Goal: Information Seeking & Learning: Learn about a topic

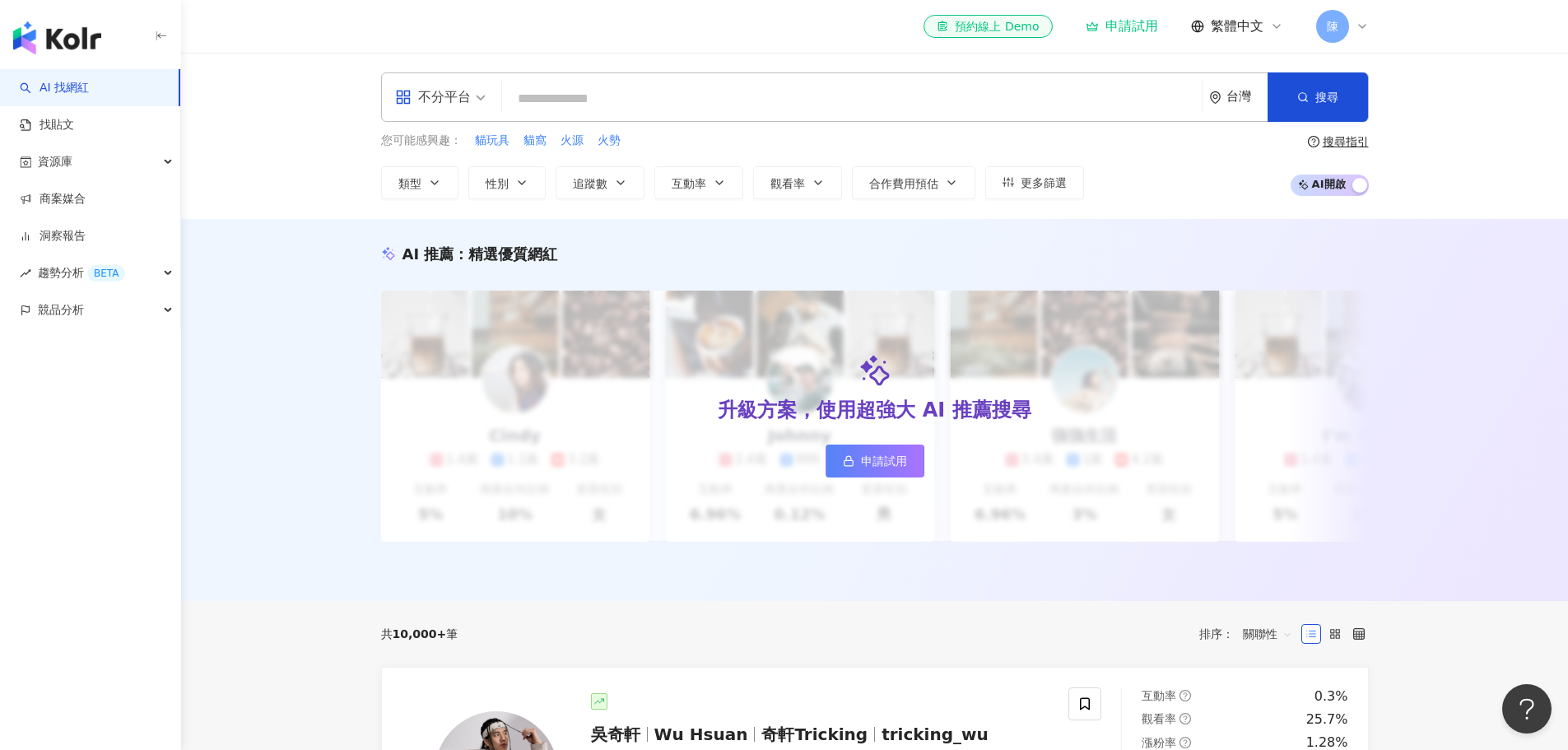
click at [729, 96] on input "search" at bounding box center [852, 99] width 686 height 32
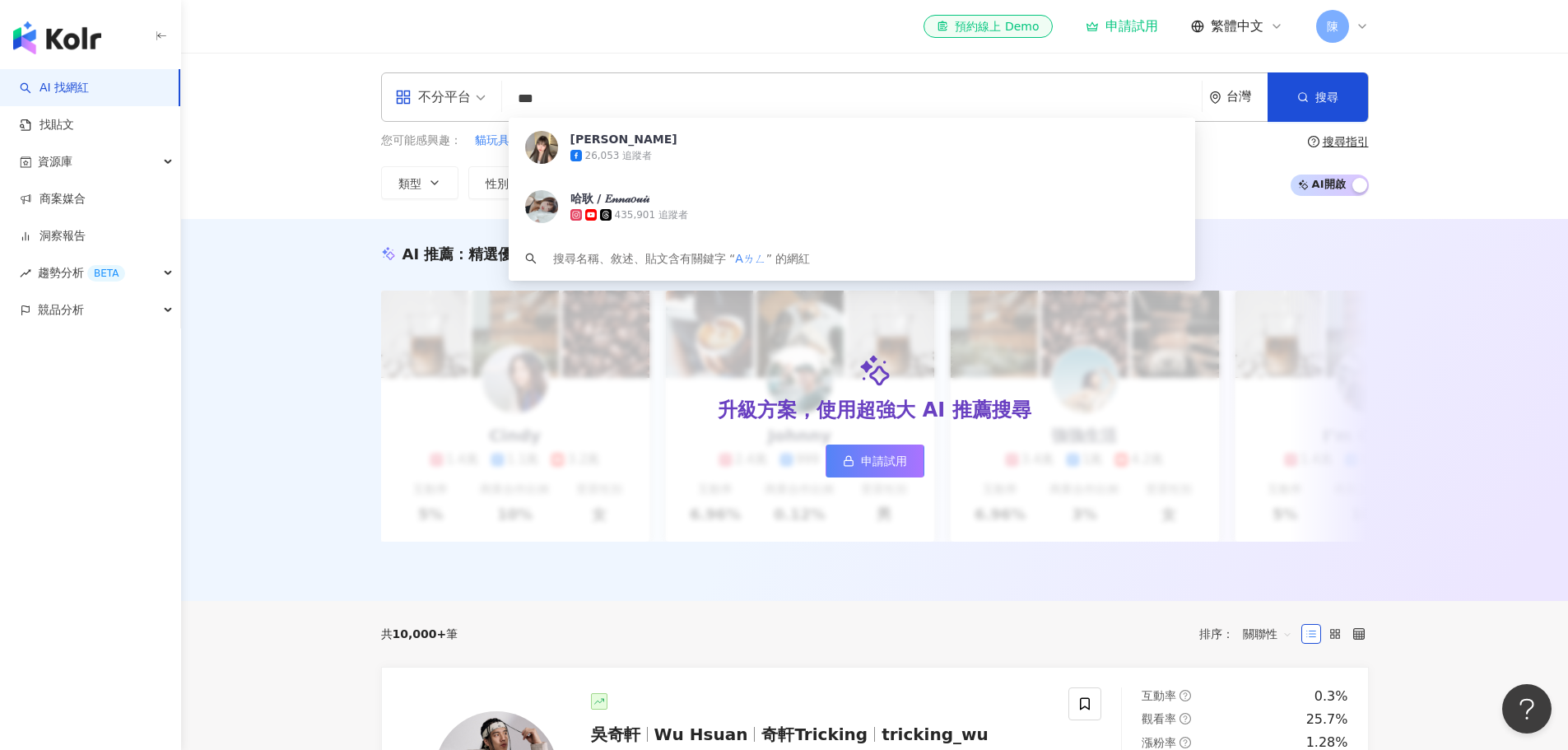
type input "**"
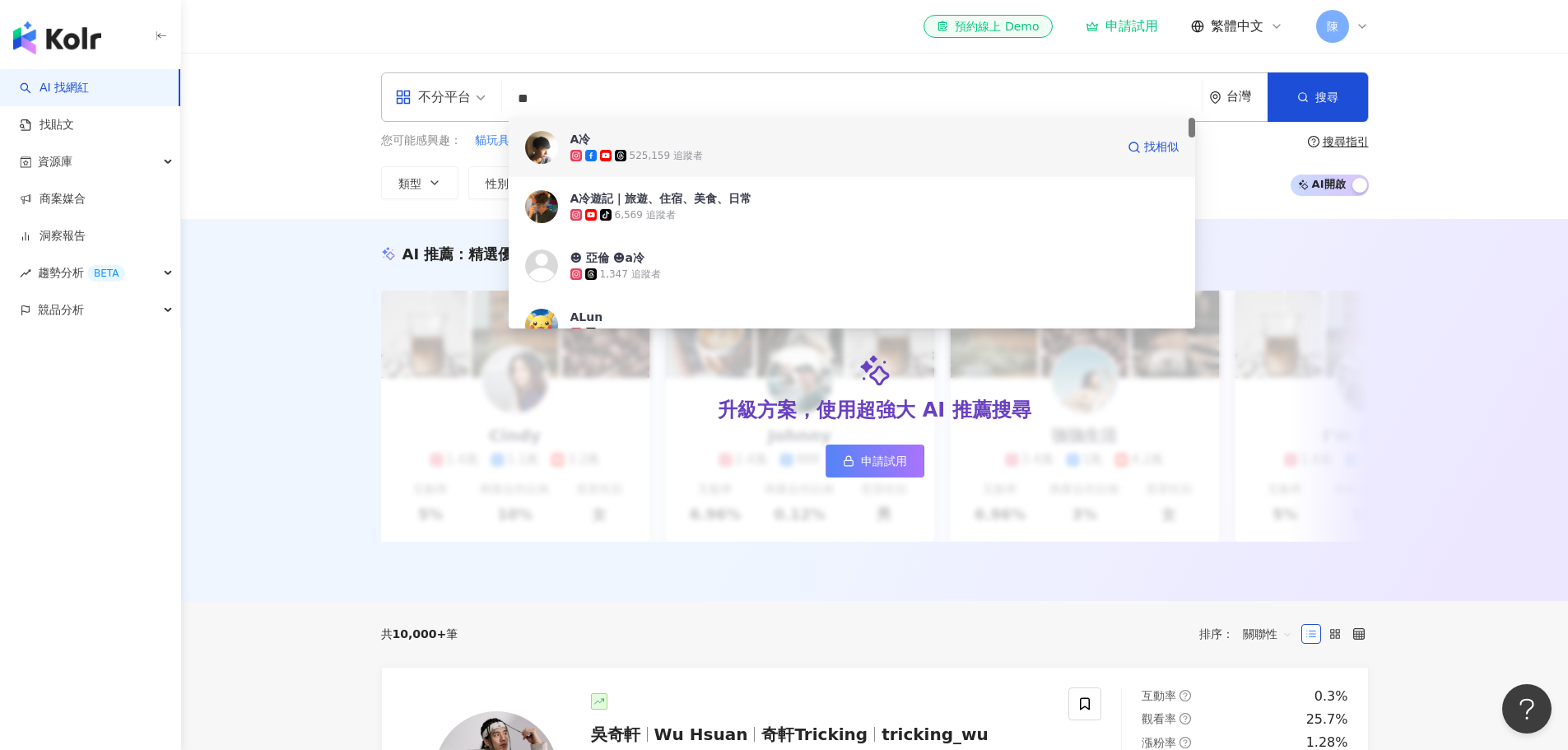
click at [775, 137] on span "A冷" at bounding box center [843, 140] width 545 height 17
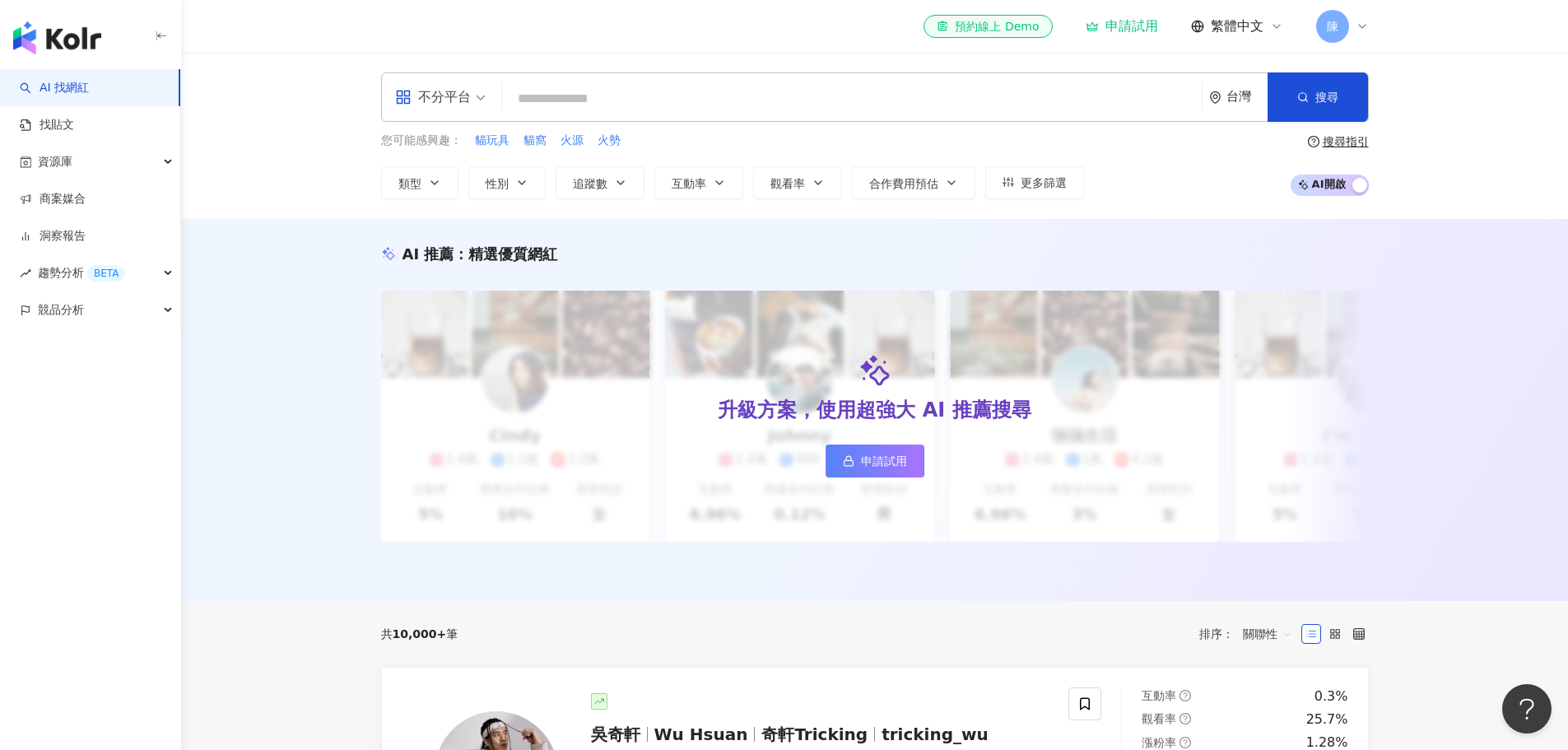
click at [673, 102] on input "search" at bounding box center [852, 99] width 686 height 32
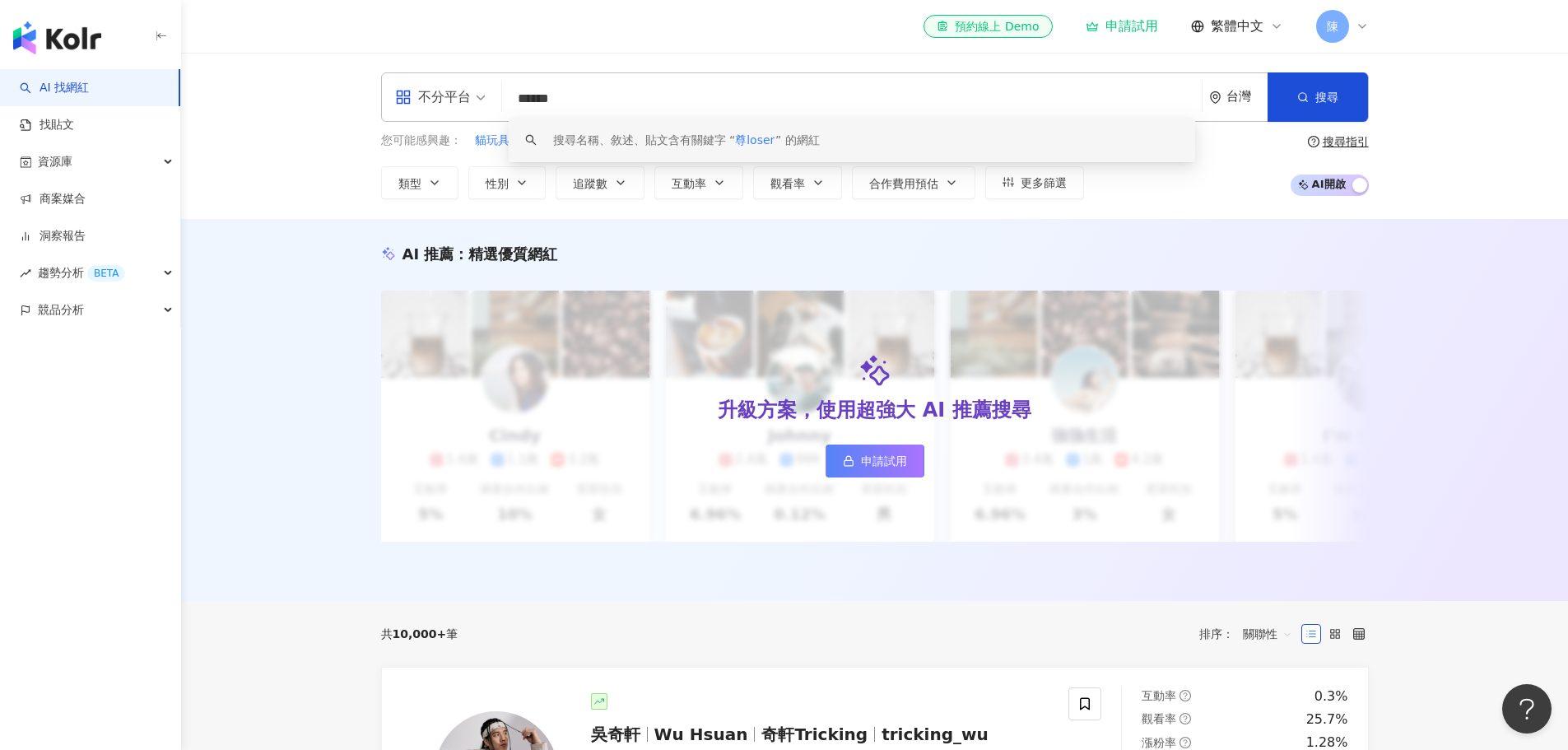
drag, startPoint x: 574, startPoint y: 90, endPoint x: 488, endPoint y: 98, distance: 86.4
click at [488, 98] on div "不分平台 ****** 台灣 搜尋 keyword 搜尋名稱、敘述、貼文含有關鍵字 “ 尊loser ” 的網紅" at bounding box center [875, 96] width 988 height 49
type input "*"
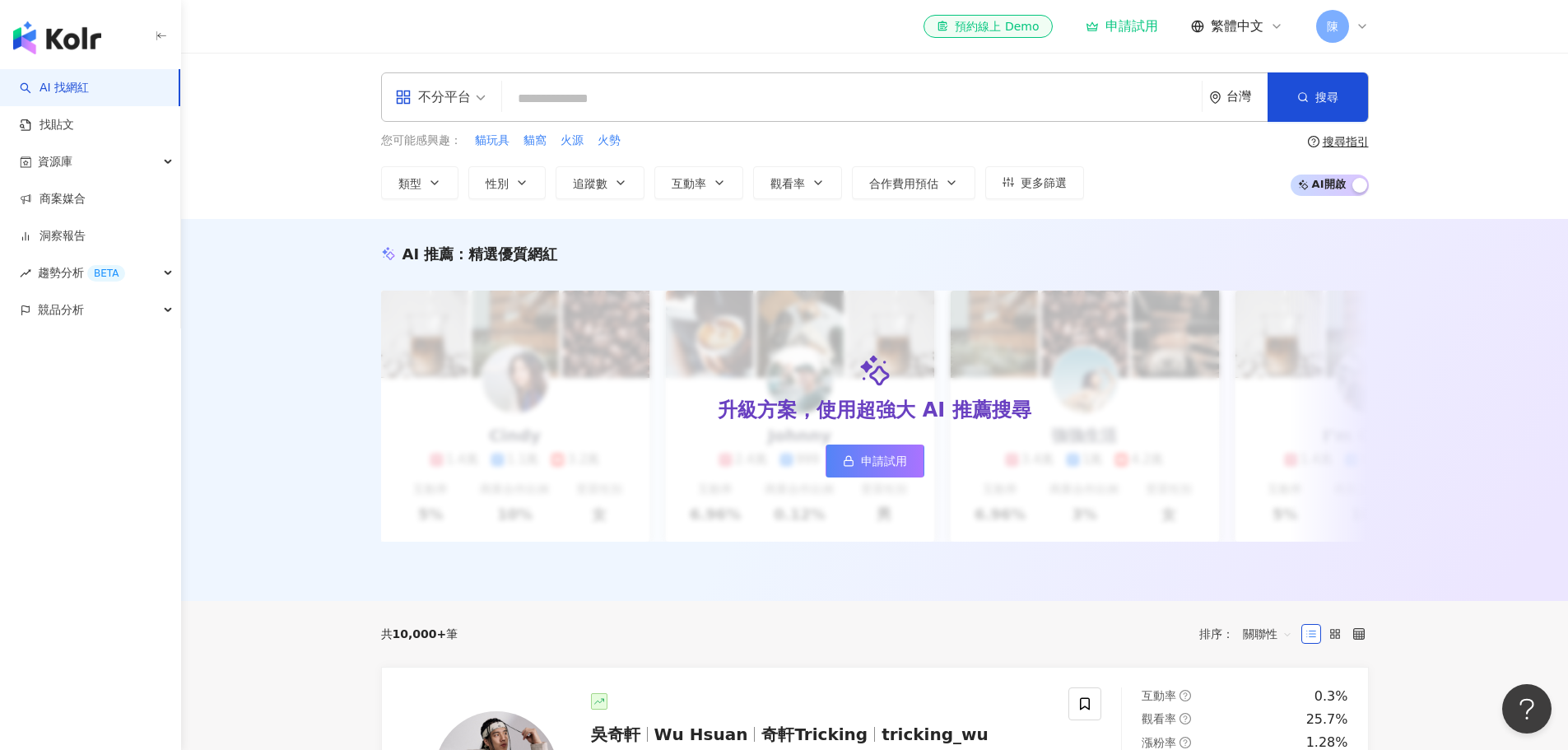
paste input "******"
type input "******"
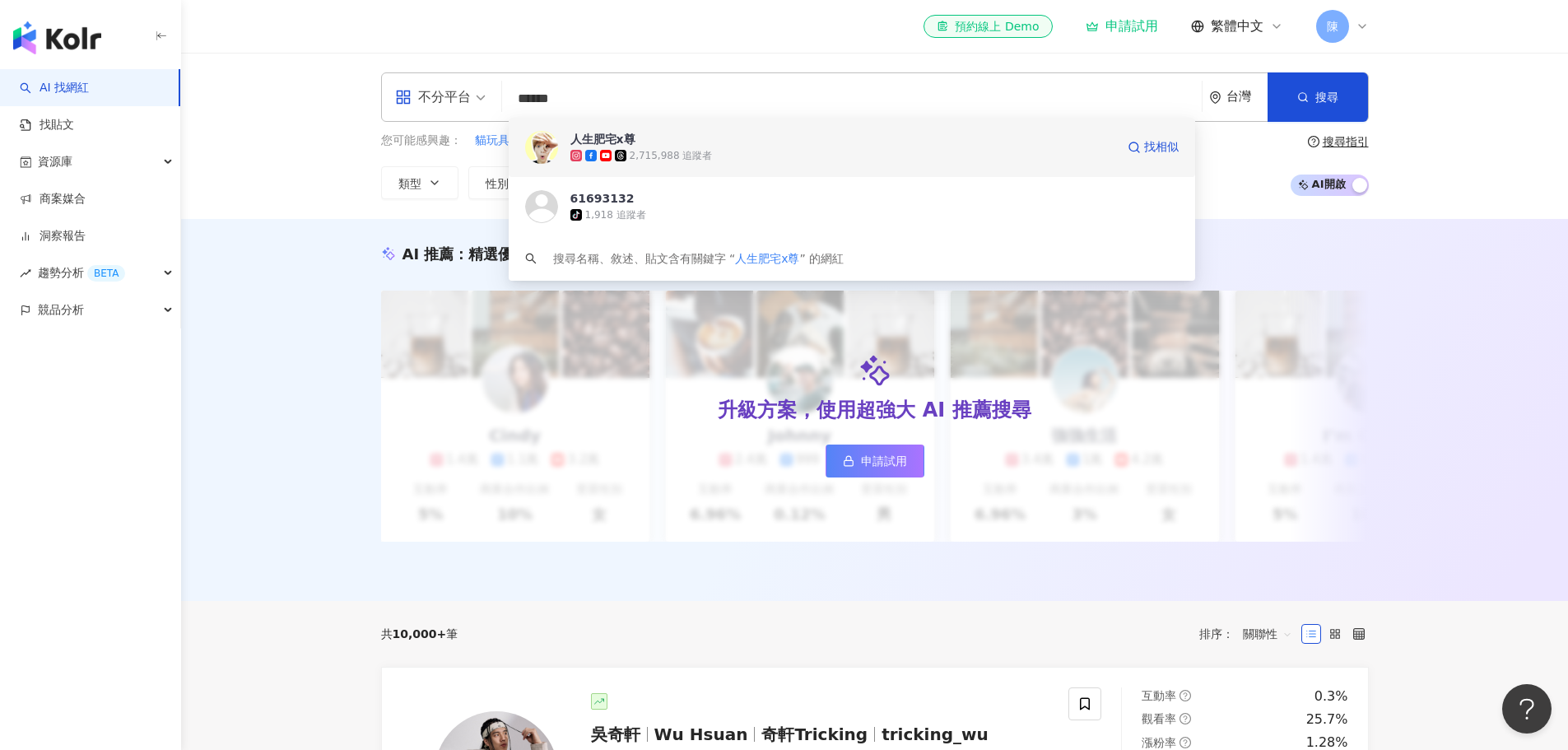
click at [723, 151] on div "2,715,988 追蹤者" at bounding box center [843, 155] width 545 height 17
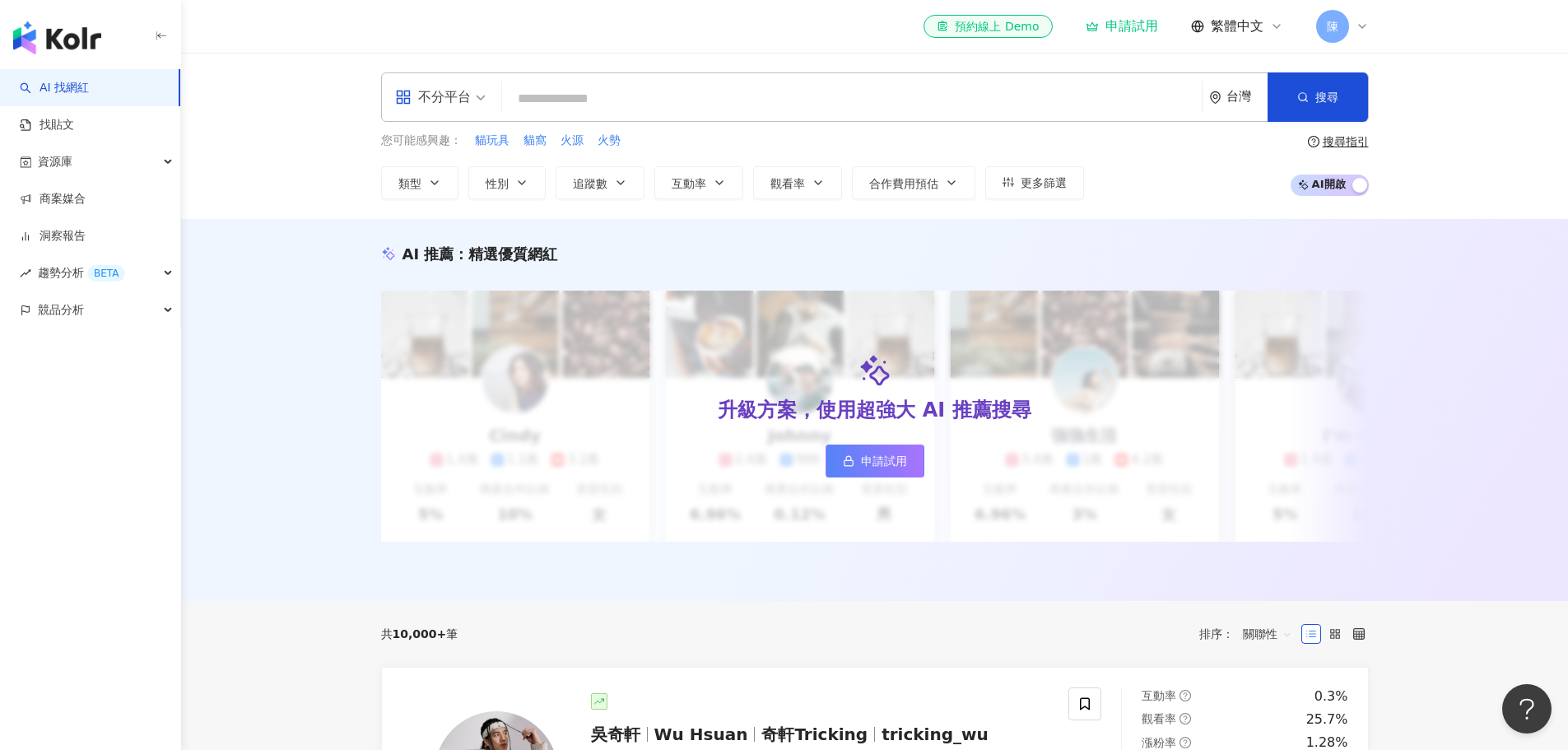
click at [561, 96] on input "search" at bounding box center [852, 99] width 686 height 32
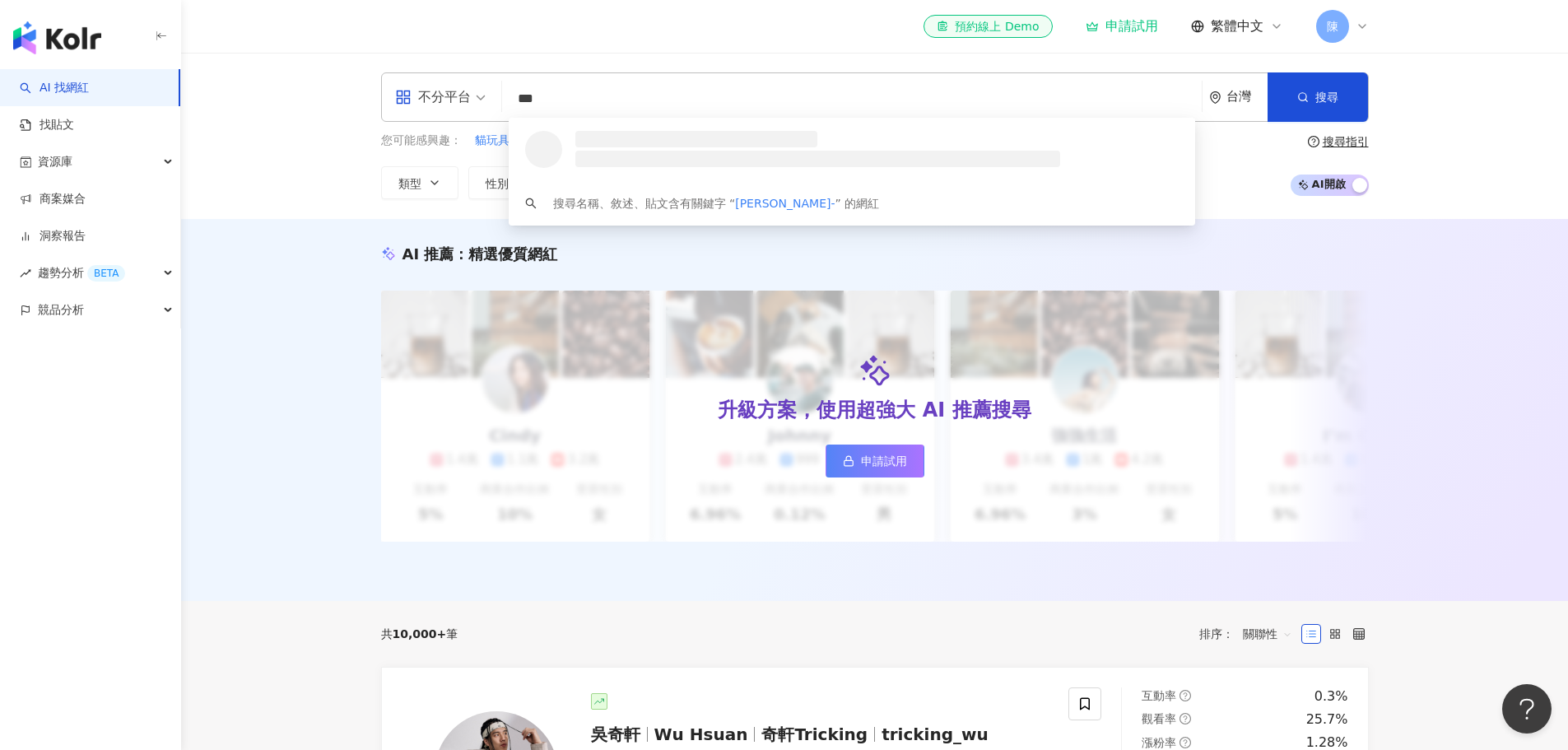
type input "****"
click at [623, 149] on div "157,932 追蹤者" at bounding box center [652, 155] width 73 height 14
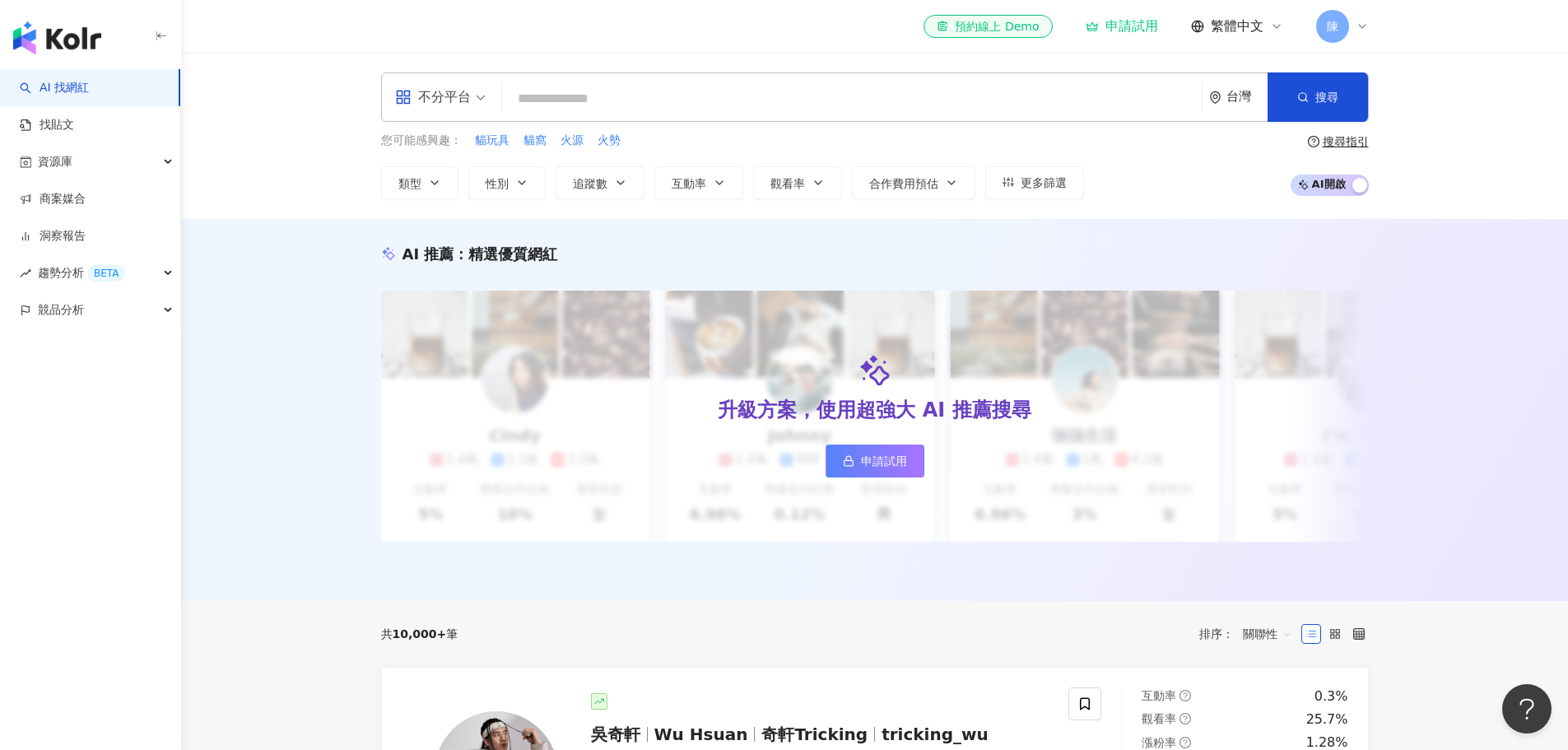
click at [625, 92] on input "search" at bounding box center [852, 99] width 686 height 32
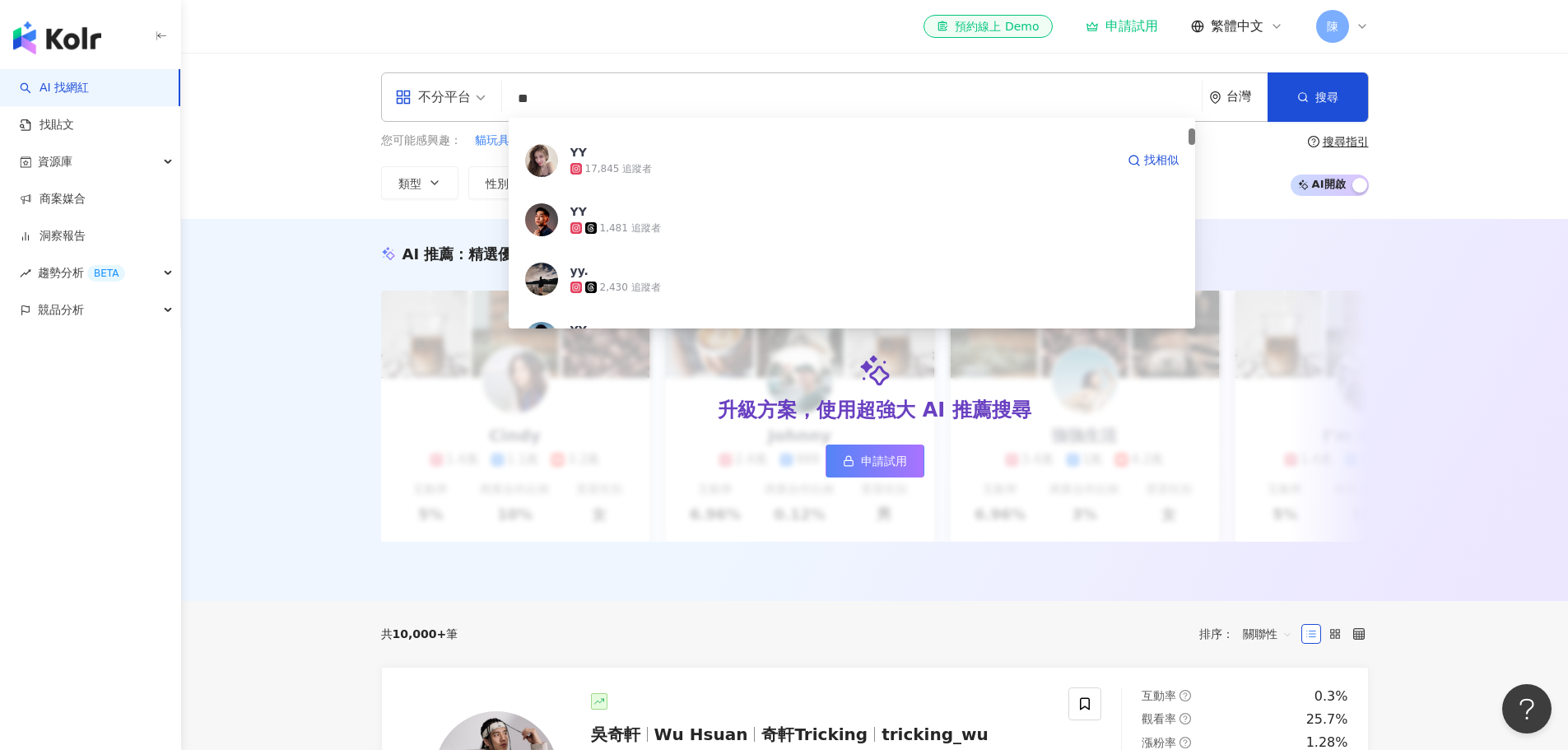
scroll to position [164, 0]
drag, startPoint x: 647, startPoint y: 94, endPoint x: 488, endPoint y: 91, distance: 159.0
click at [488, 91] on div "不分平台 ** 台灣 搜尋 8ac7193a-88b4-438c-9587-a520c2f0fa15 d56f6d9b-7f57-4f10-8ea3-c882…" at bounding box center [875, 96] width 988 height 49
paste input "****"
type input "******"
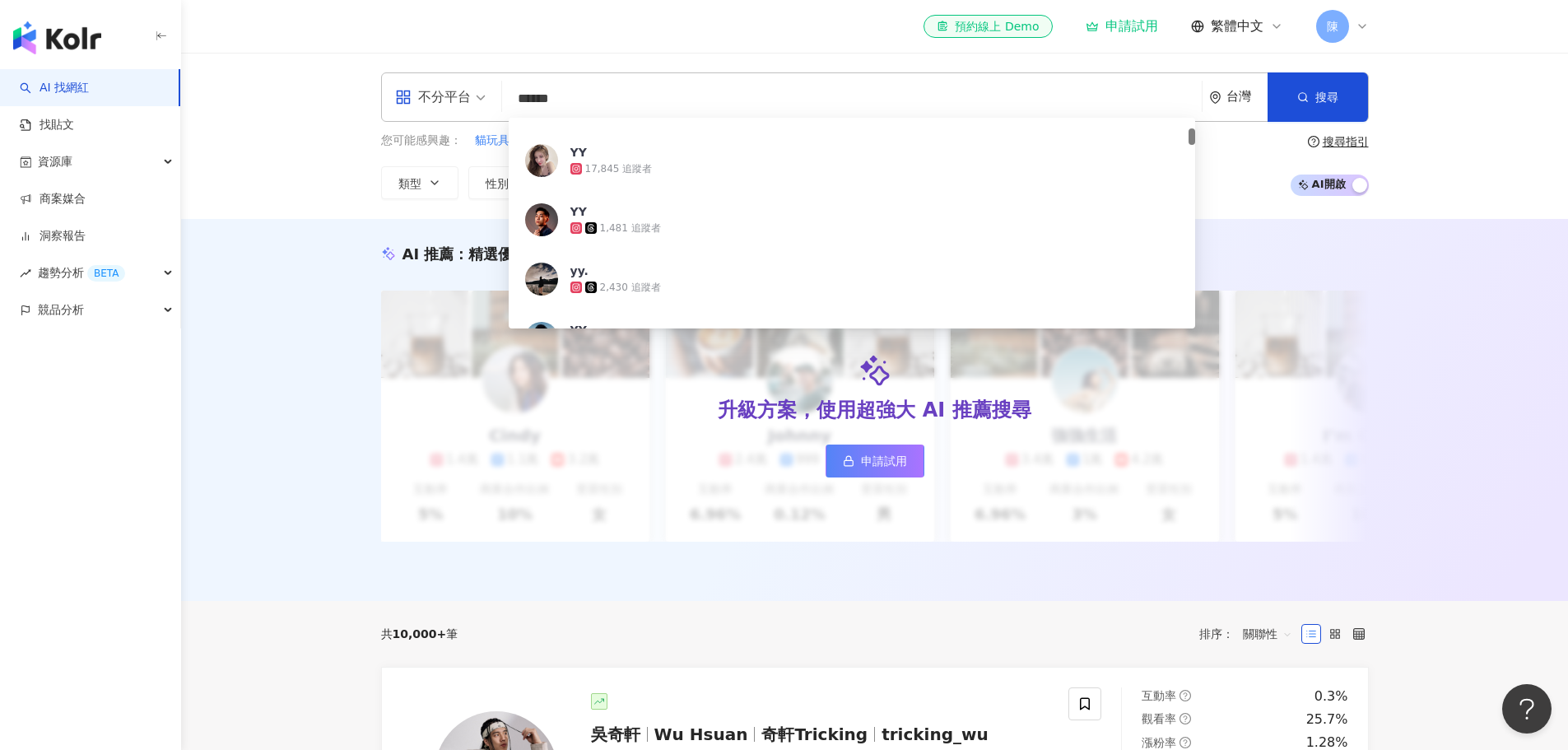
scroll to position [0, 0]
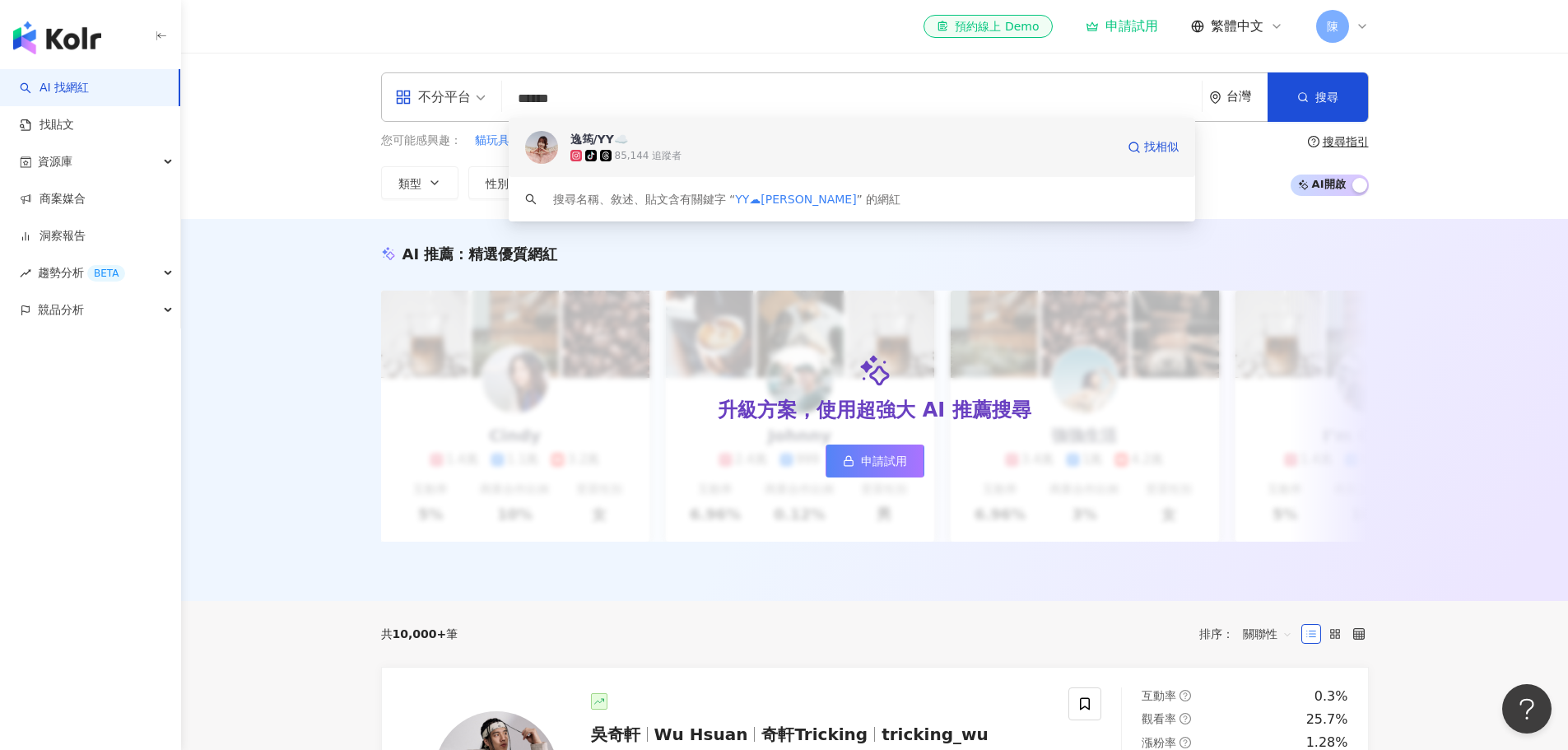
click at [955, 157] on div "tiktok-icon 85,144 追蹤者" at bounding box center [843, 155] width 545 height 17
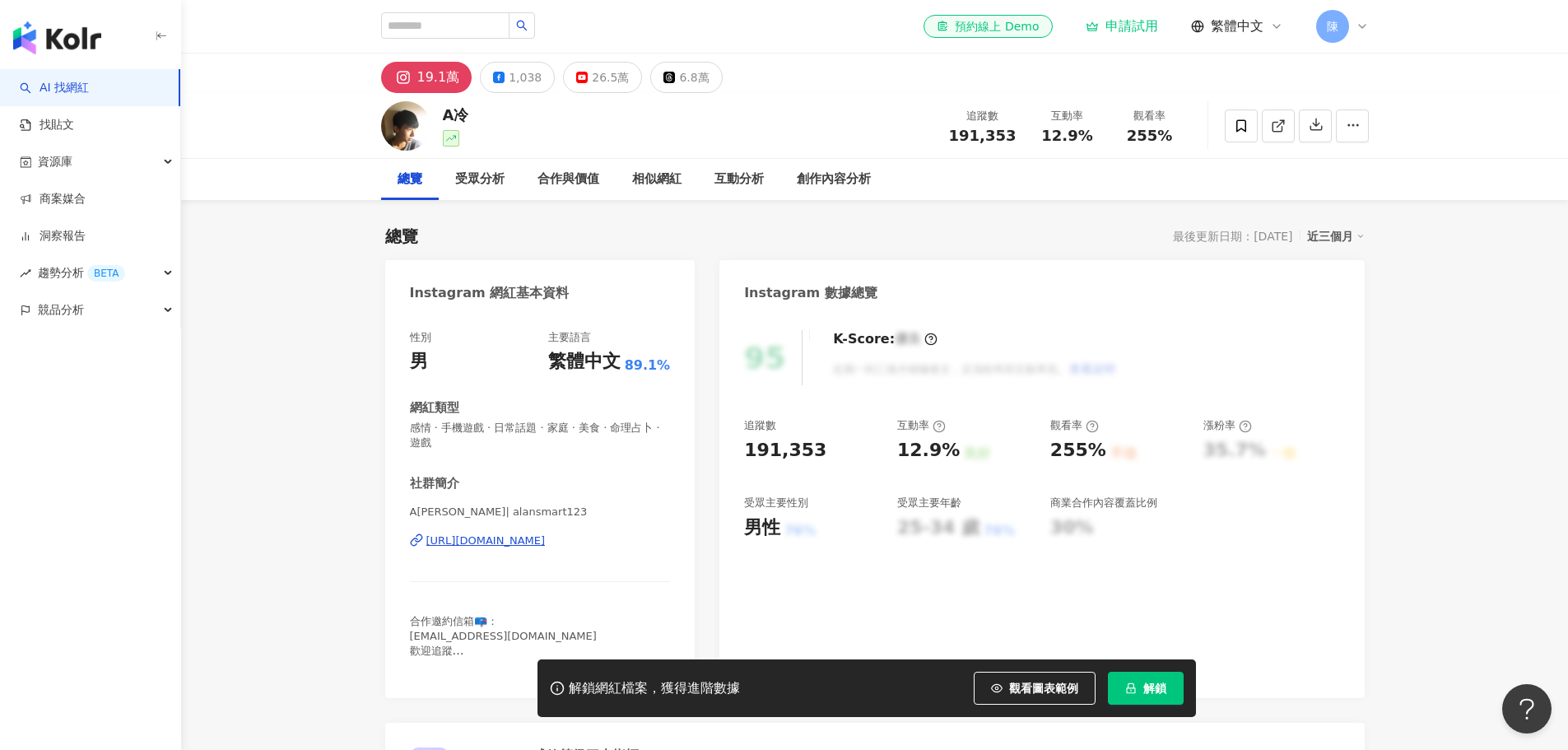
drag, startPoint x: 1068, startPoint y: 696, endPoint x: 767, endPoint y: 420, distance: 408.4
click at [1068, 695] on span "觀看圖表範例" at bounding box center [1043, 689] width 69 height 13
click at [505, 86] on button "1,038" at bounding box center [517, 77] width 75 height 32
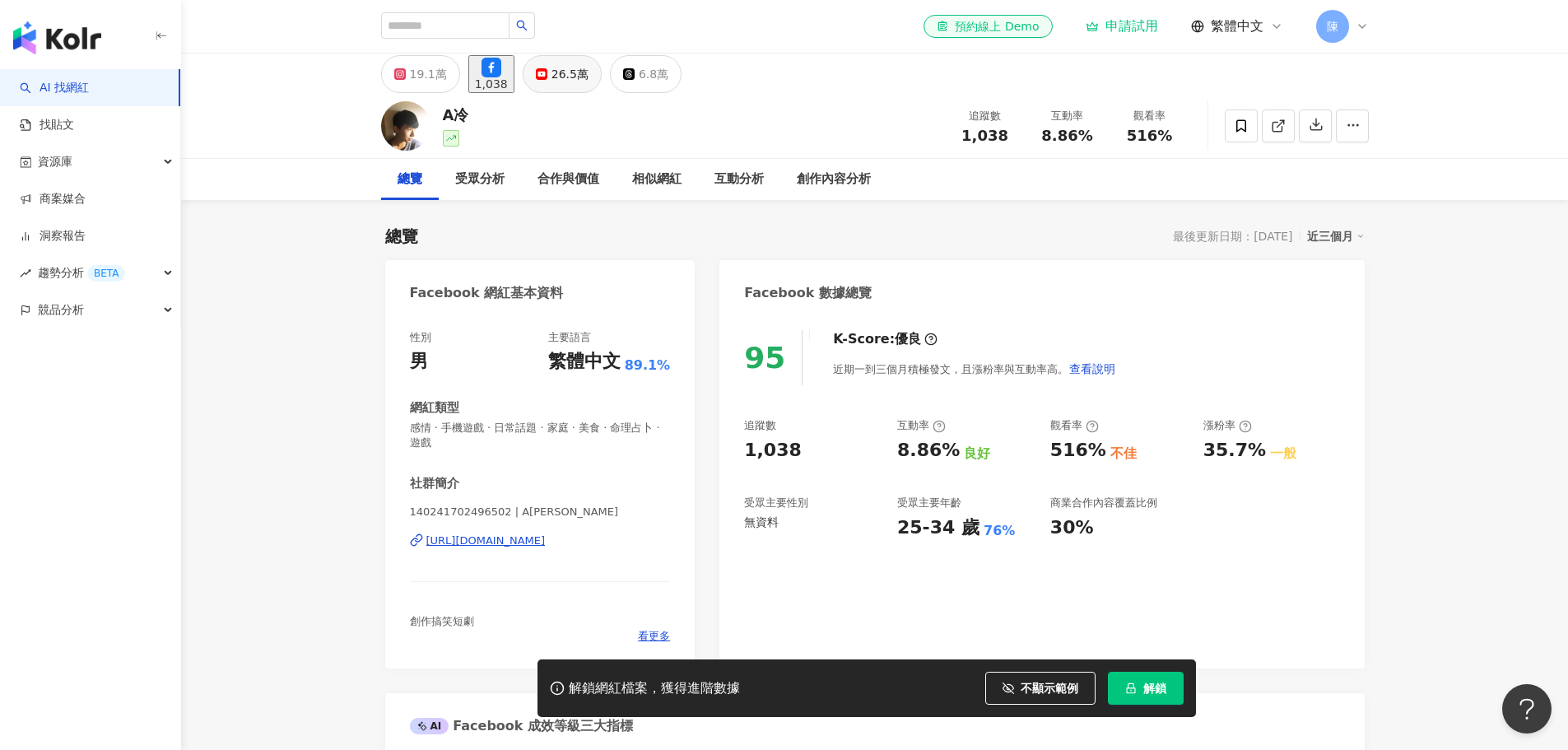
click at [584, 80] on div "26.5萬" at bounding box center [569, 74] width 37 height 23
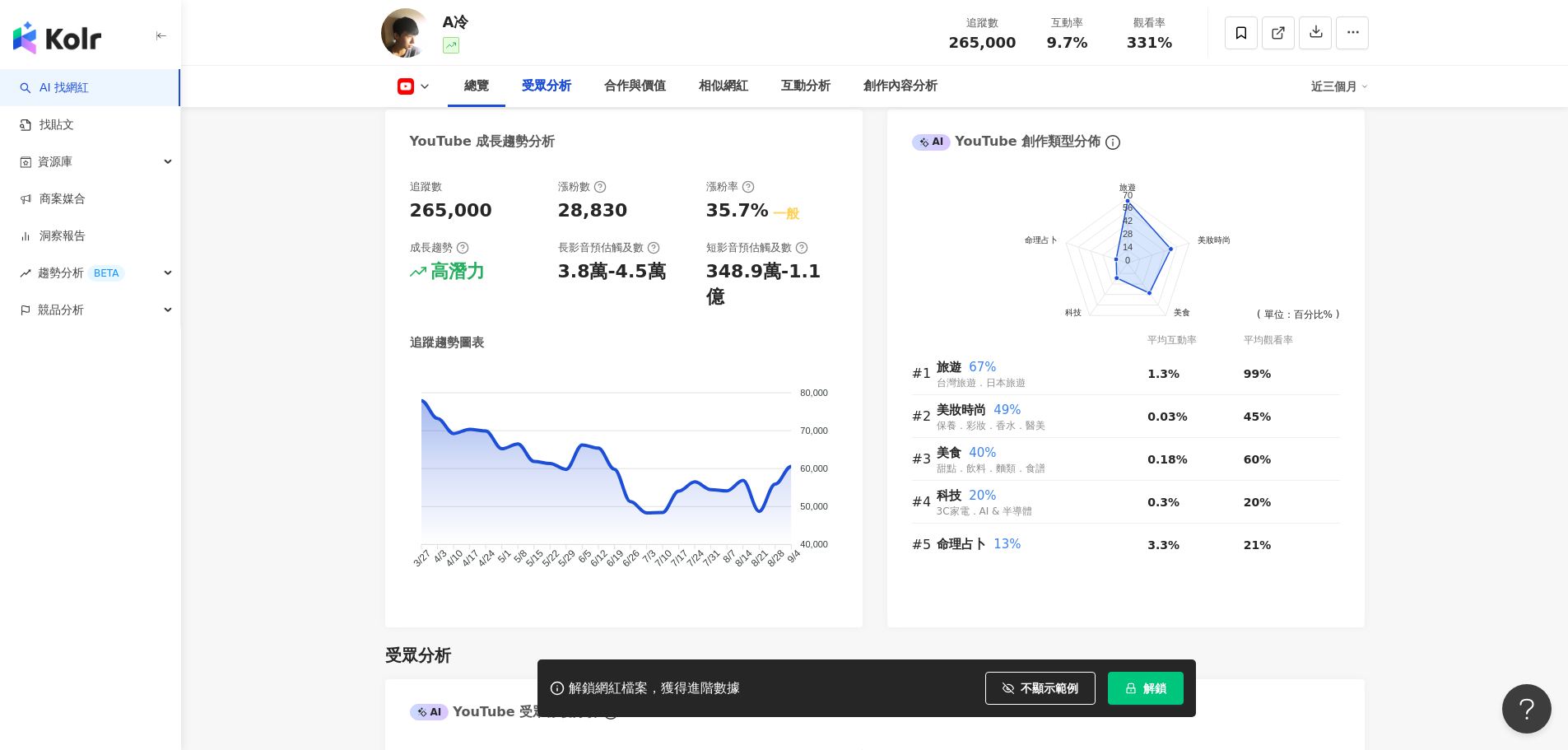
scroll to position [1400, 0]
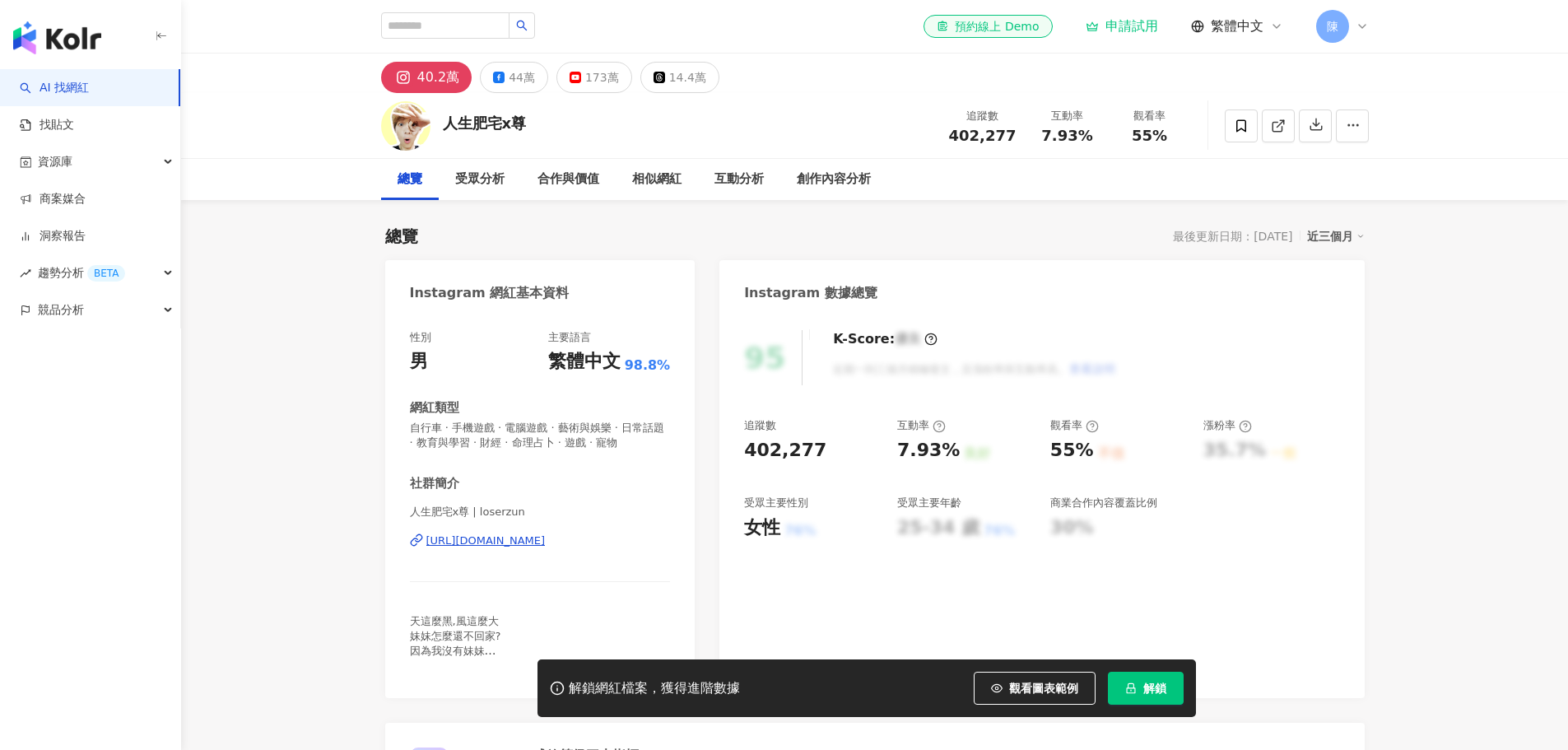
click at [1059, 682] on span "觀看圖表範例" at bounding box center [1043, 689] width 69 height 13
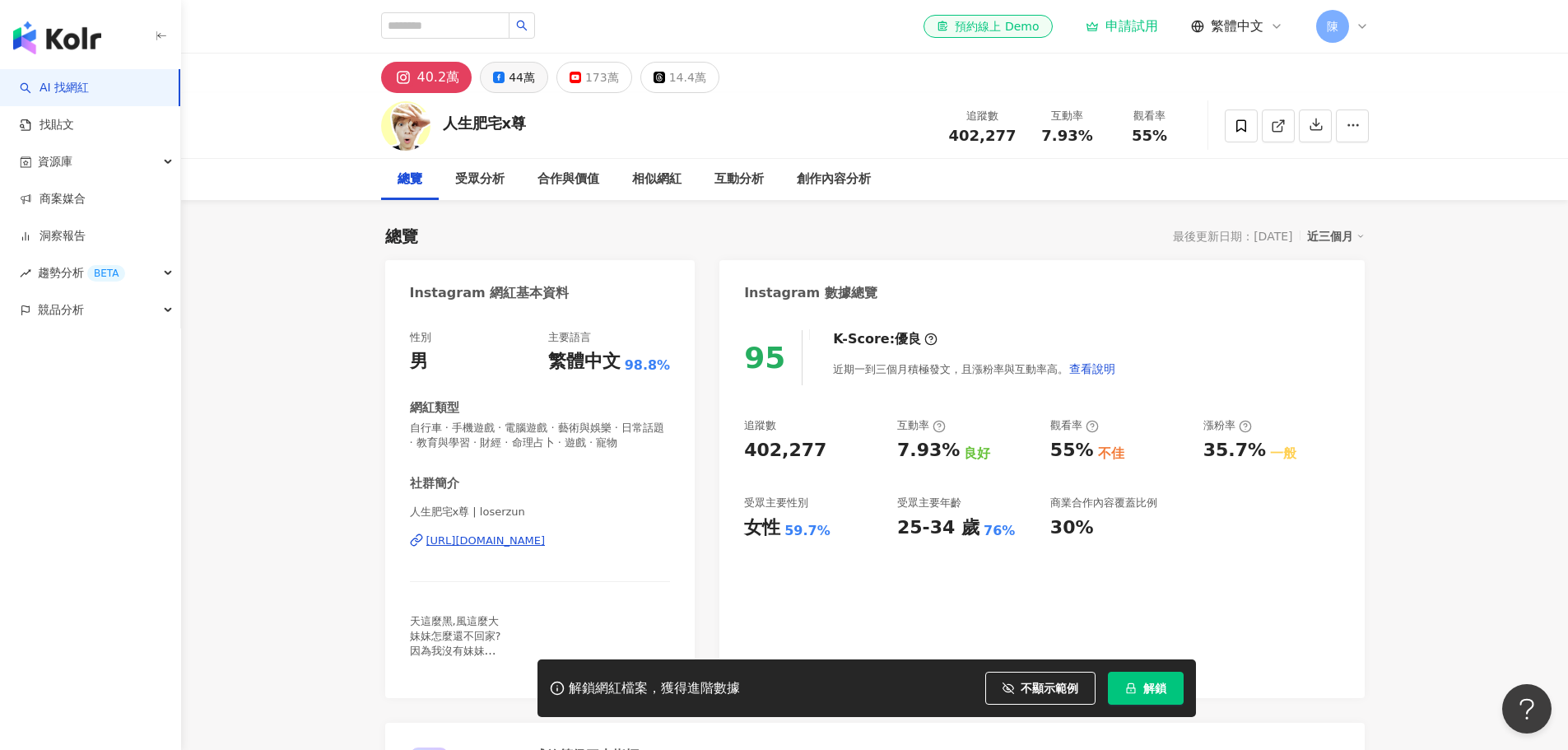
click at [497, 75] on rect at bounding box center [498, 76] width 7 height 7
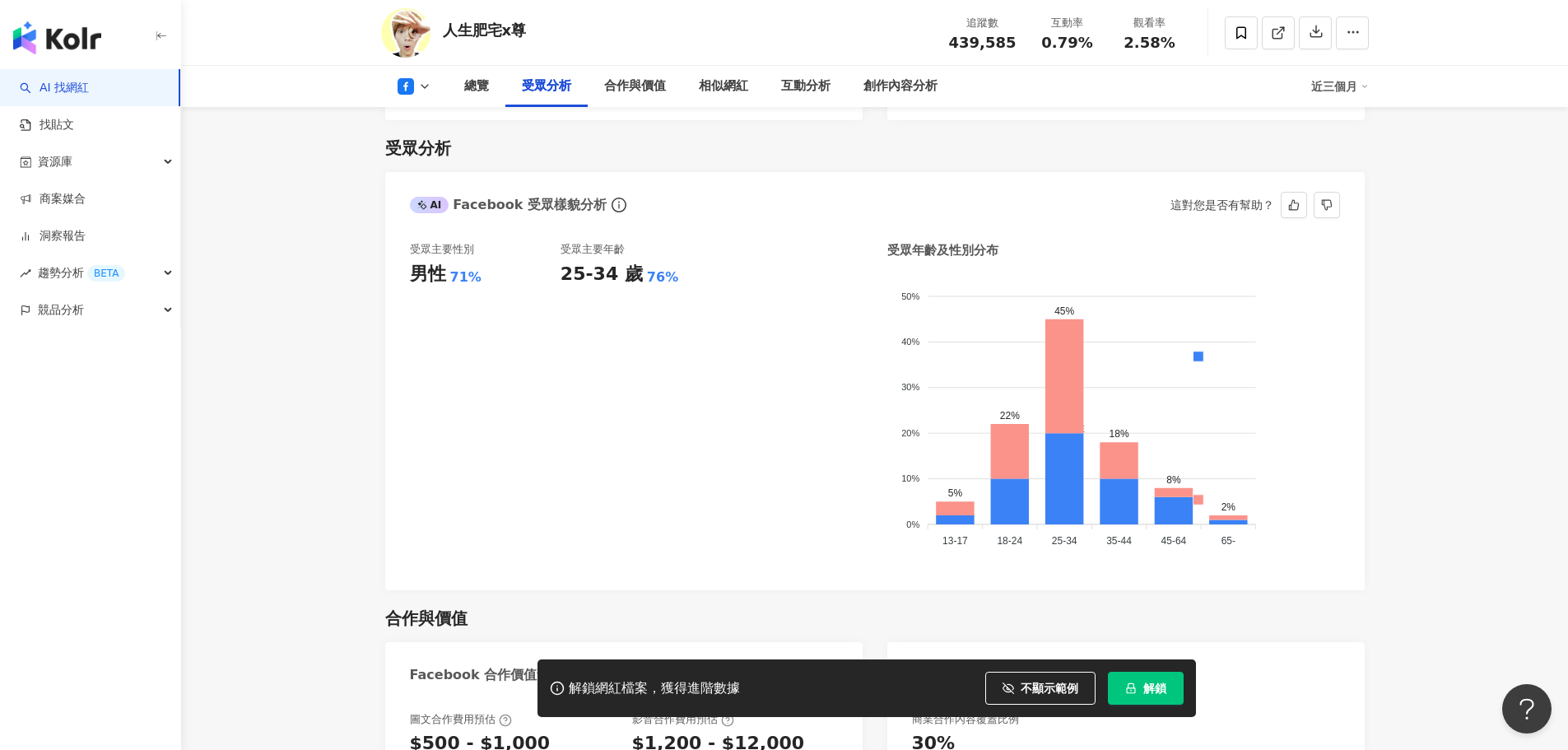
scroll to position [1400, 0]
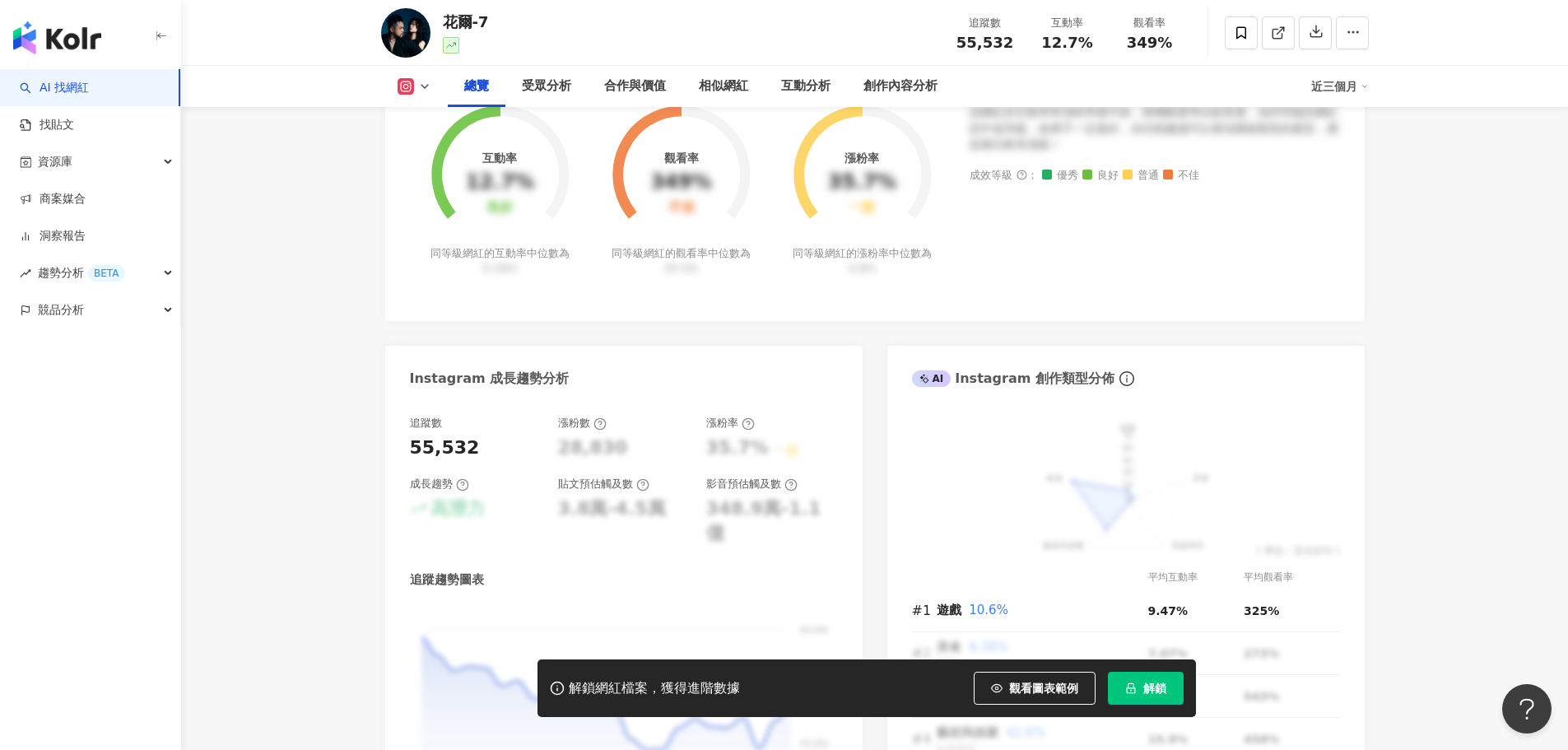
scroll to position [1153, 0]
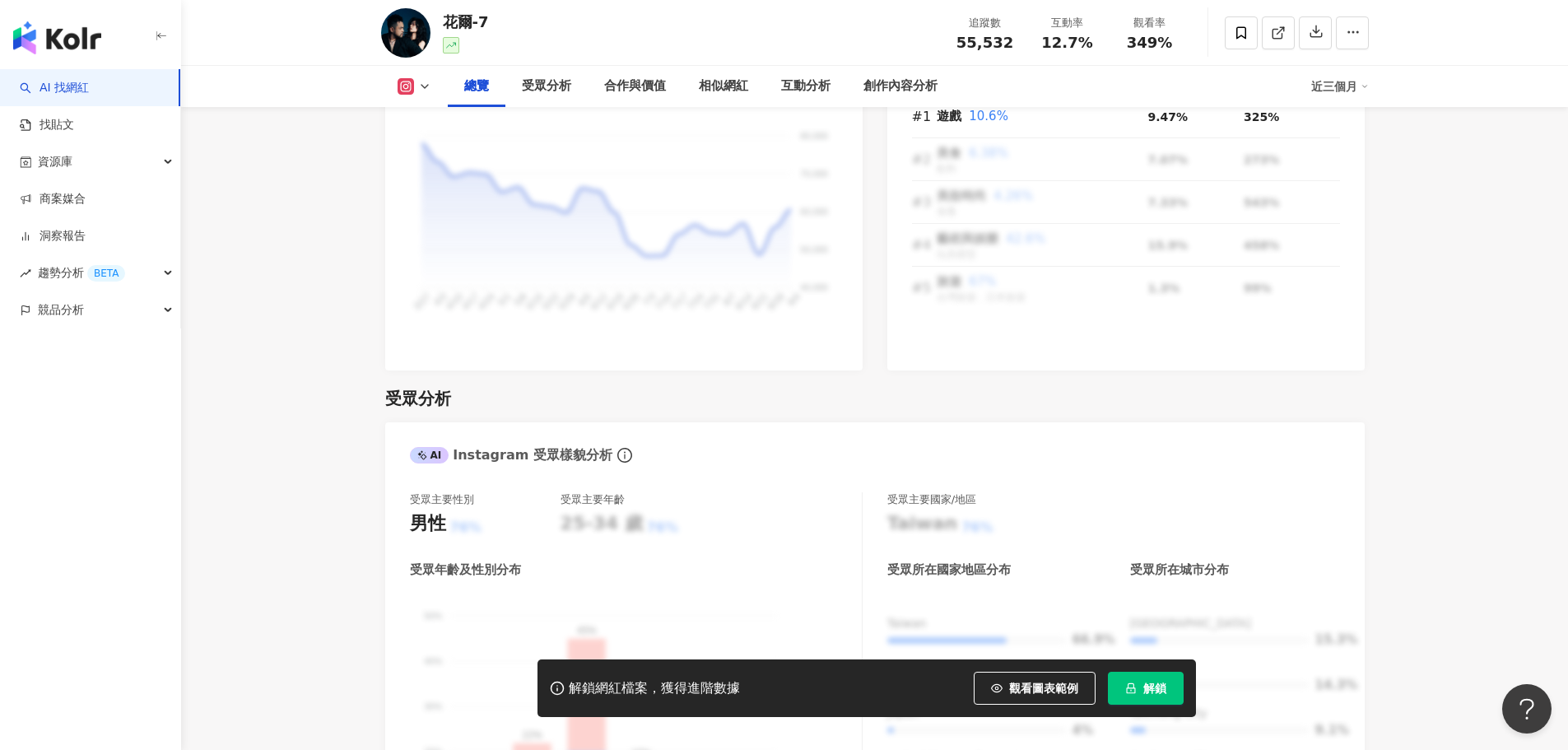
click at [1035, 692] on span "觀看圖表範例" at bounding box center [1043, 689] width 69 height 13
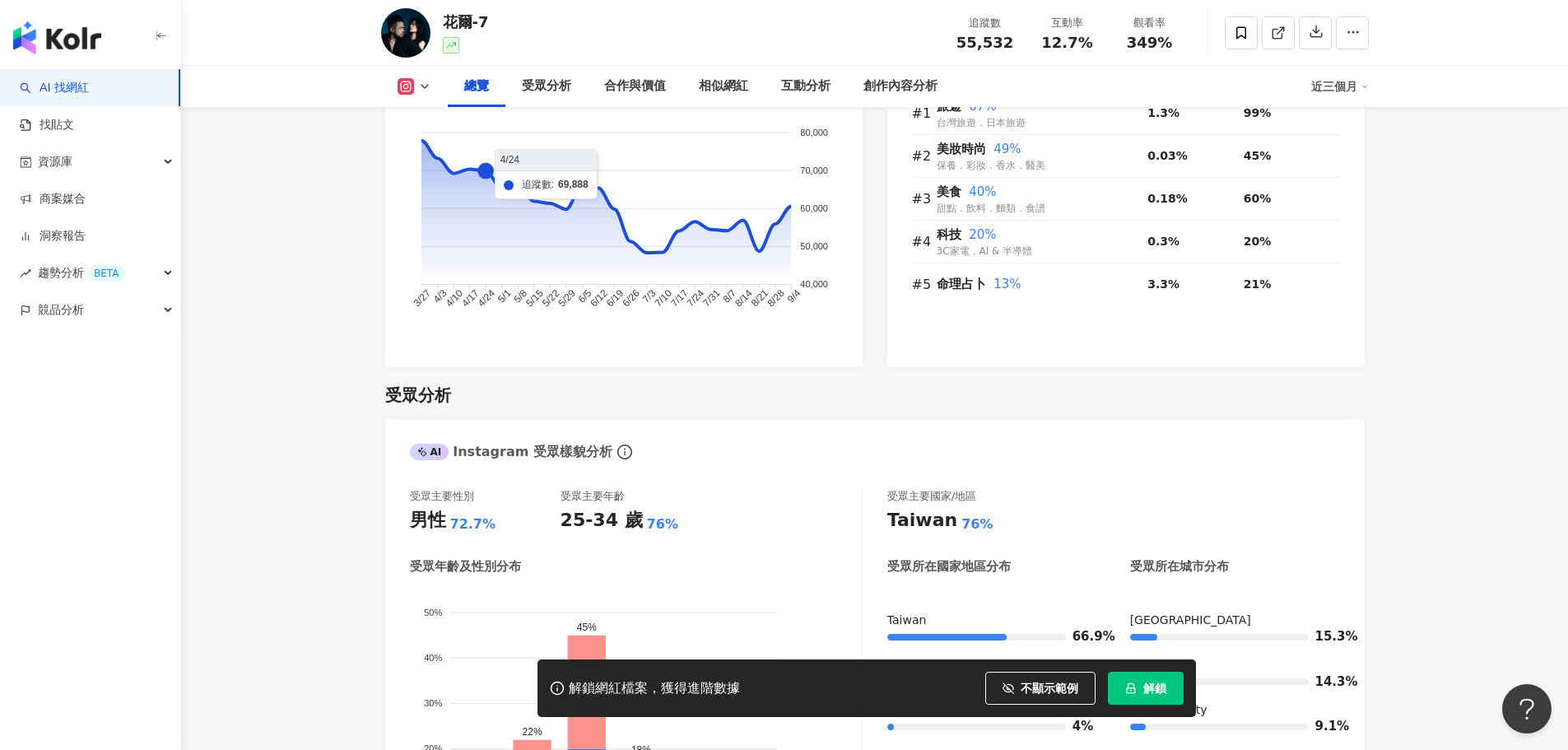
click at [432, 86] on button at bounding box center [414, 86] width 66 height 17
click at [430, 150] on button "YouTube" at bounding box center [429, 155] width 76 height 23
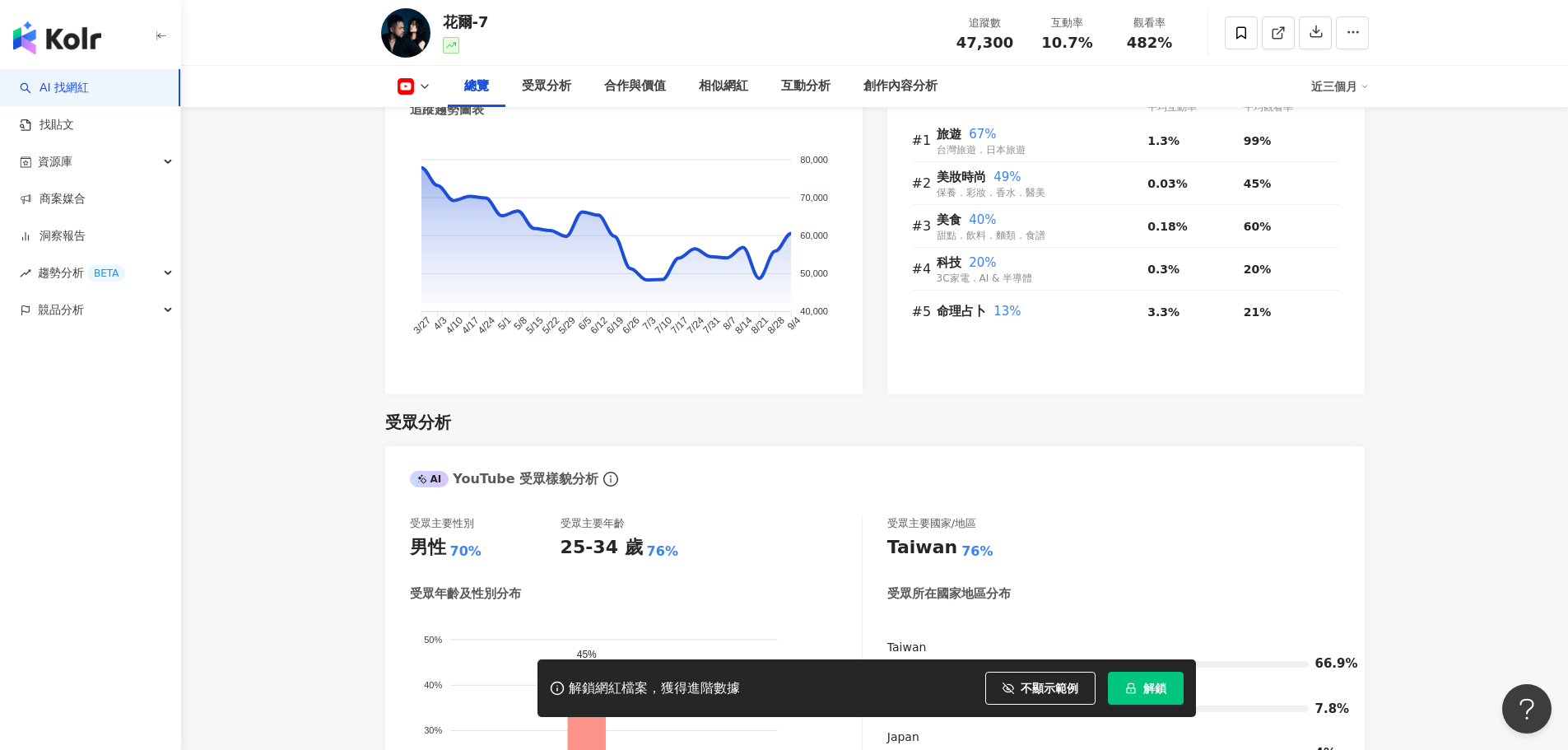
scroll to position [1332, 0]
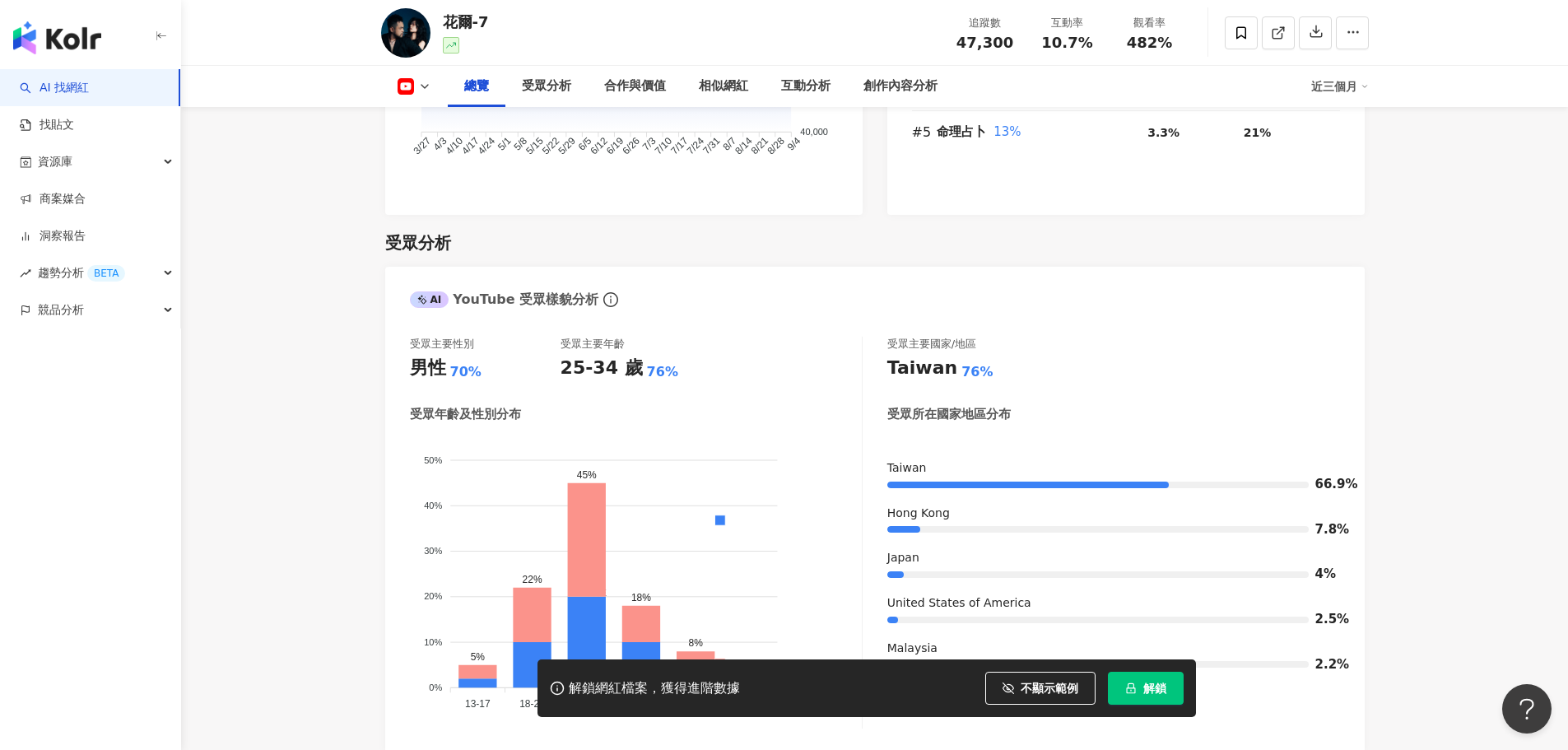
click at [420, 86] on icon at bounding box center [425, 86] width 13 height 13
click at [424, 190] on button "tiktok-icon TikTok" at bounding box center [423, 193] width 65 height 23
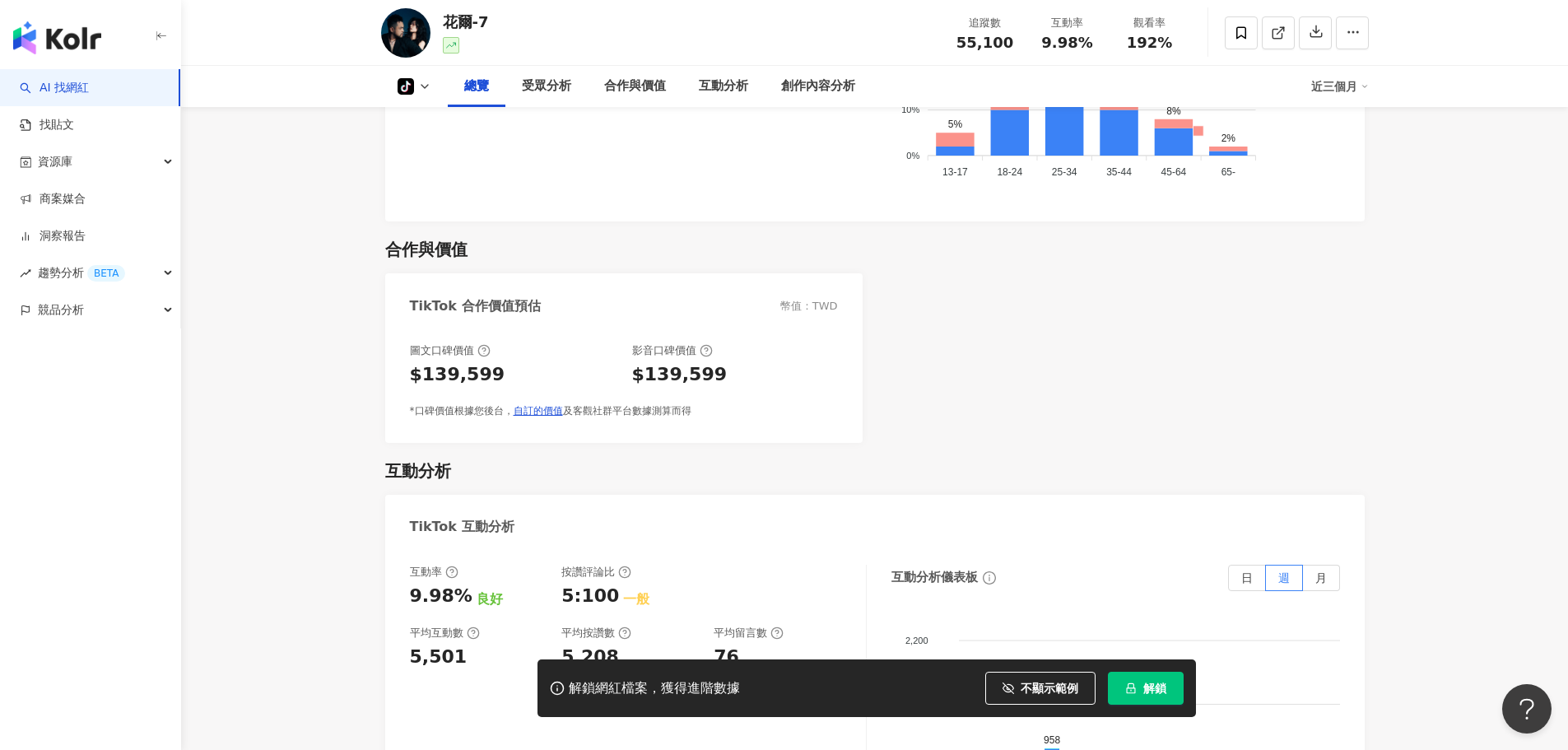
scroll to position [890, 0]
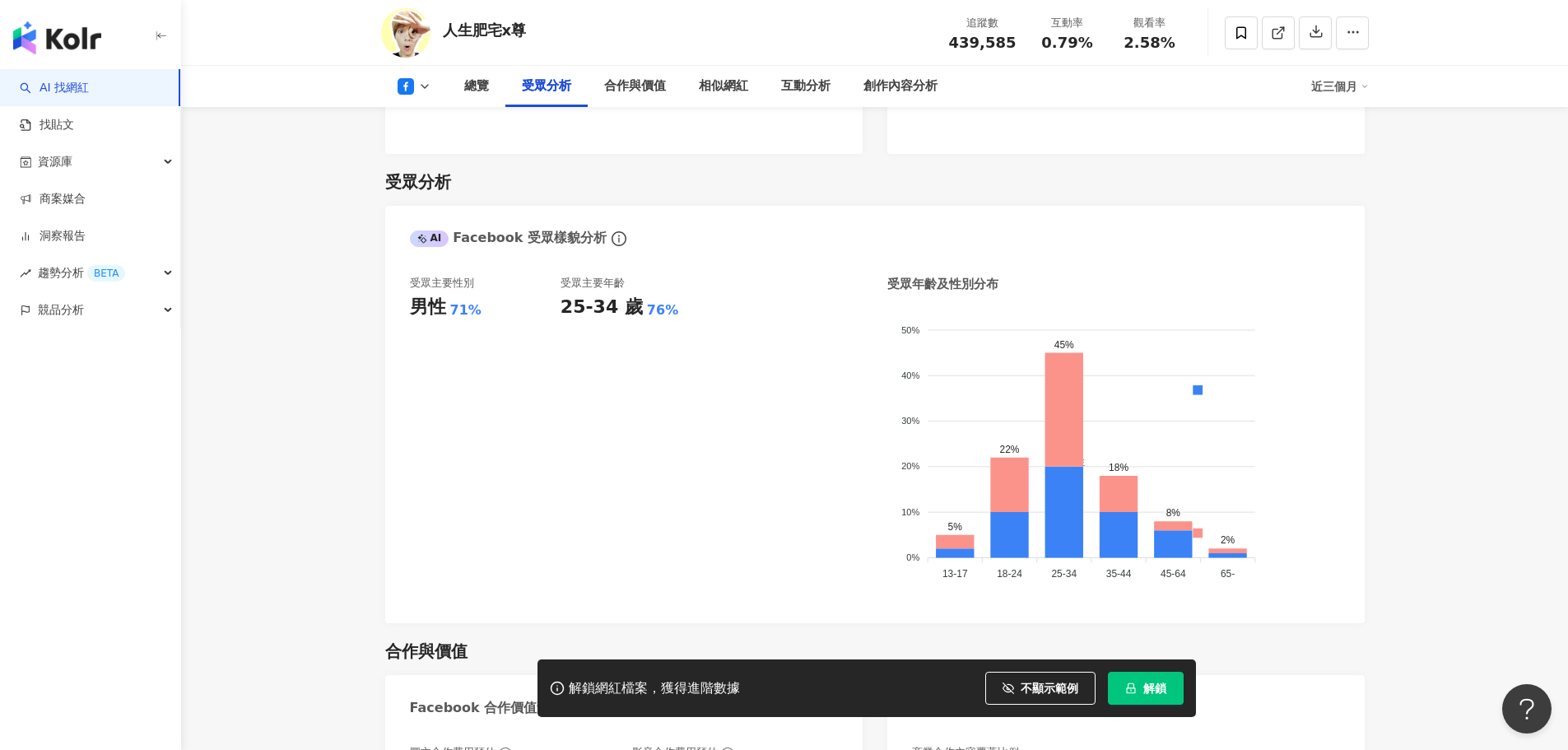
scroll to position [1400, 0]
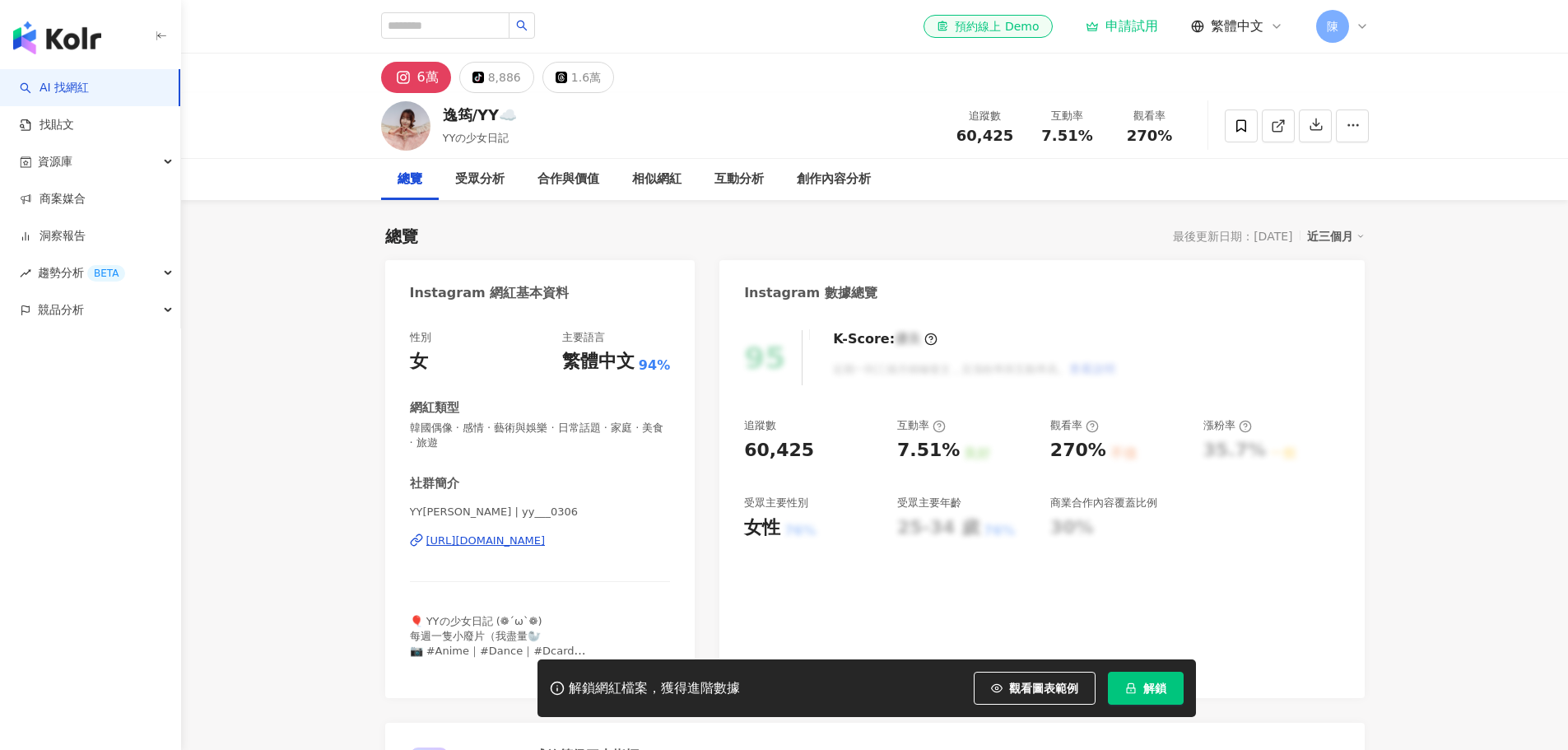
click at [1017, 677] on button "觀看圖表範例" at bounding box center [1034, 689] width 122 height 33
click at [1016, 690] on button "觀看圖表範例" at bounding box center [1034, 689] width 122 height 33
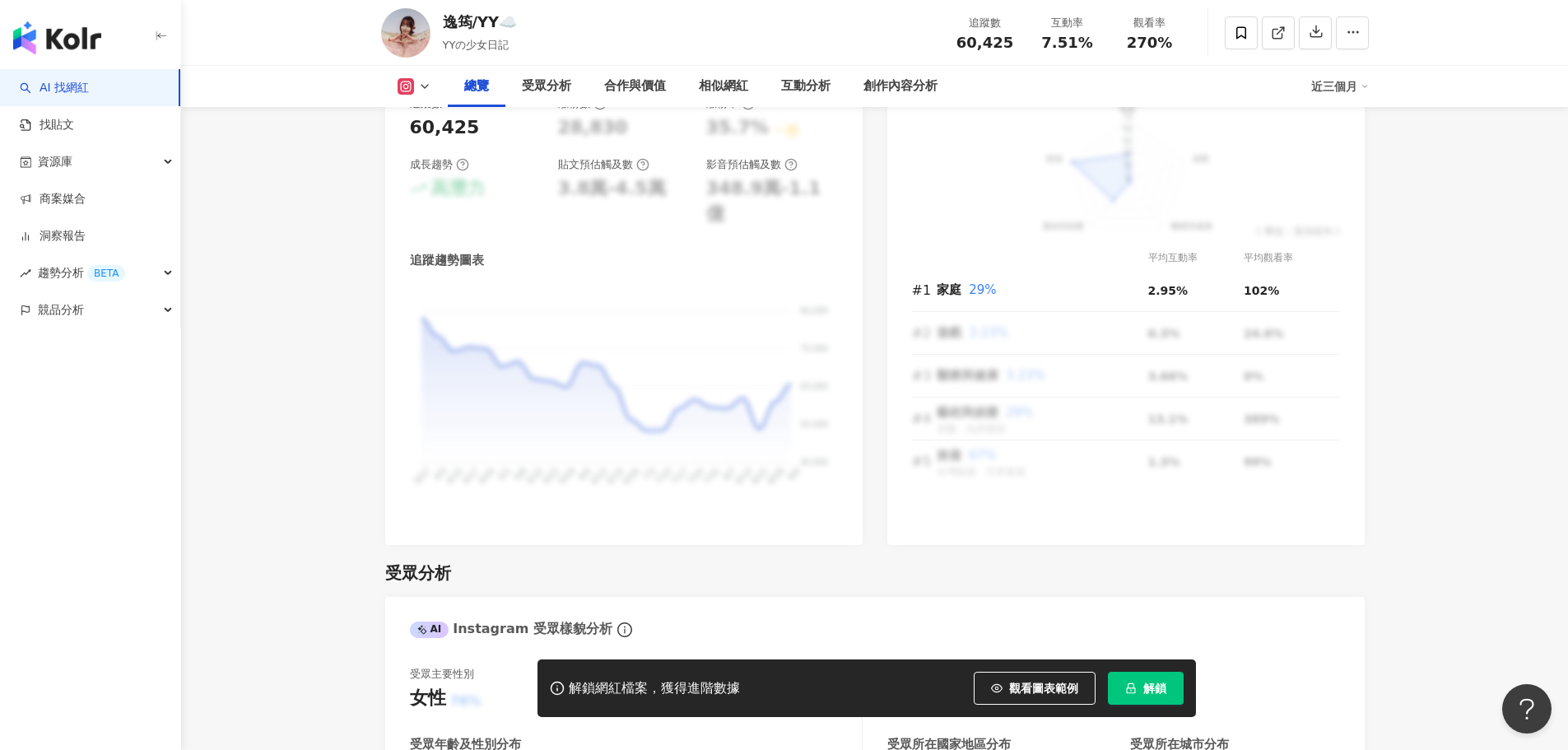
scroll to position [1071, 0]
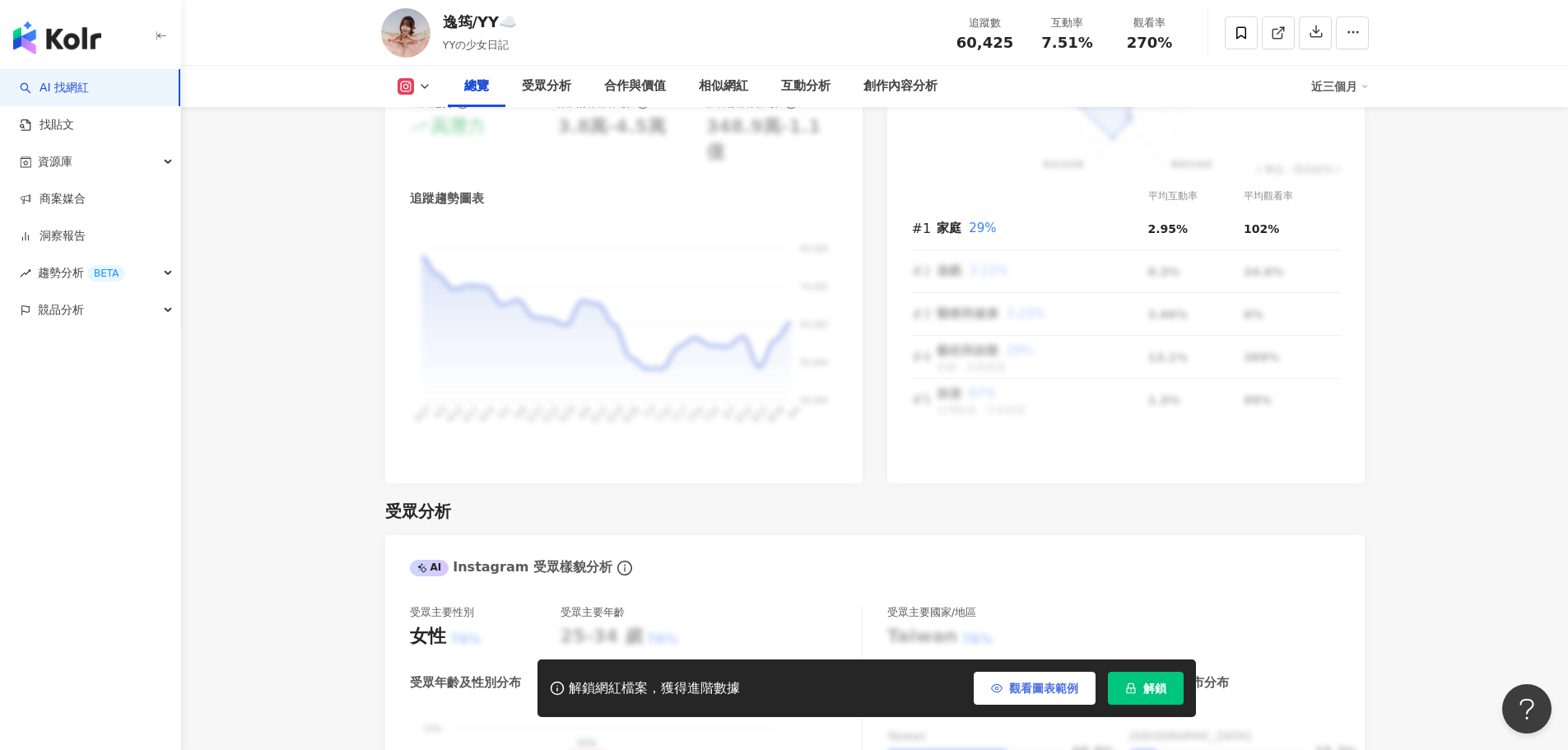
click at [1039, 684] on span "觀看圖表範例" at bounding box center [1043, 689] width 69 height 13
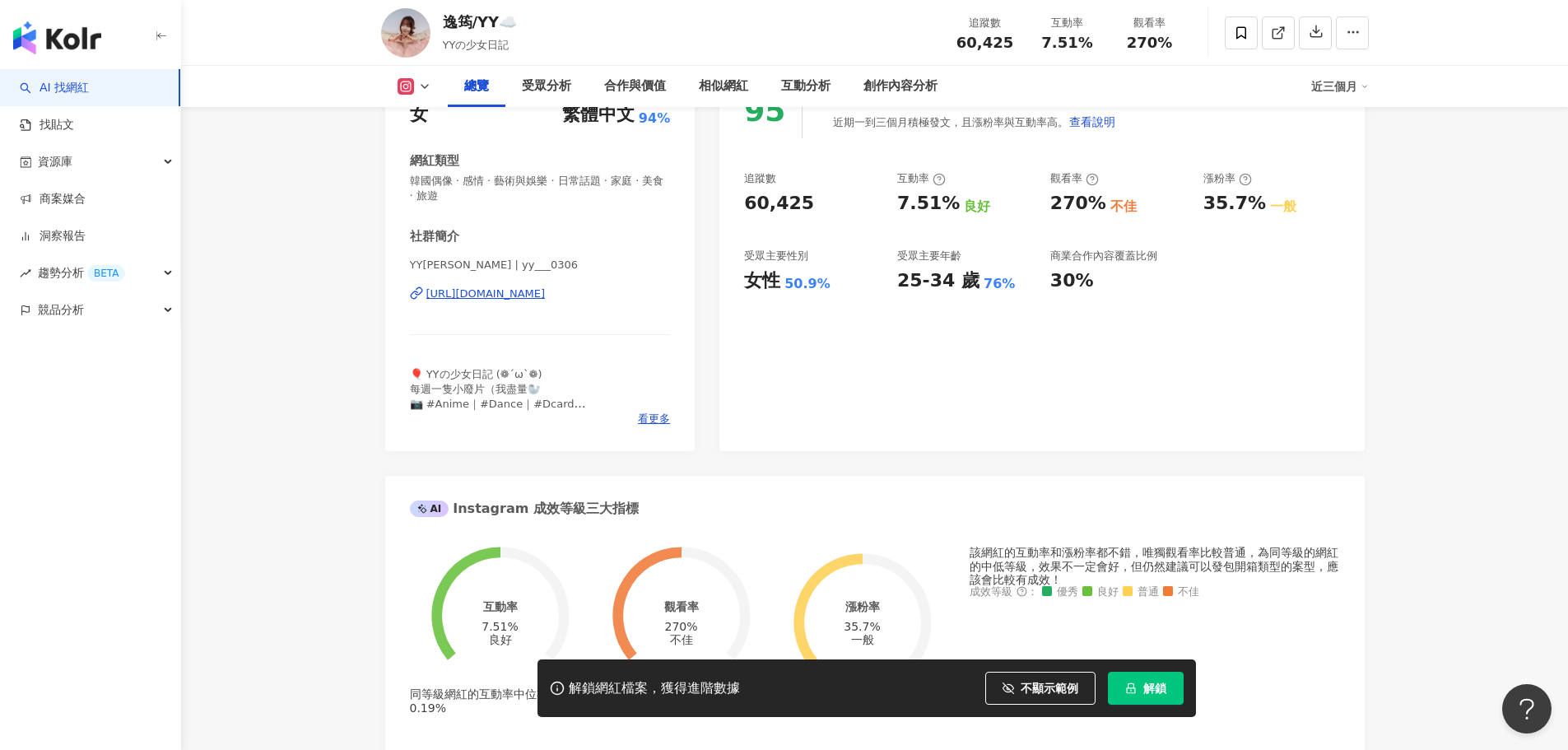
scroll to position [0, 0]
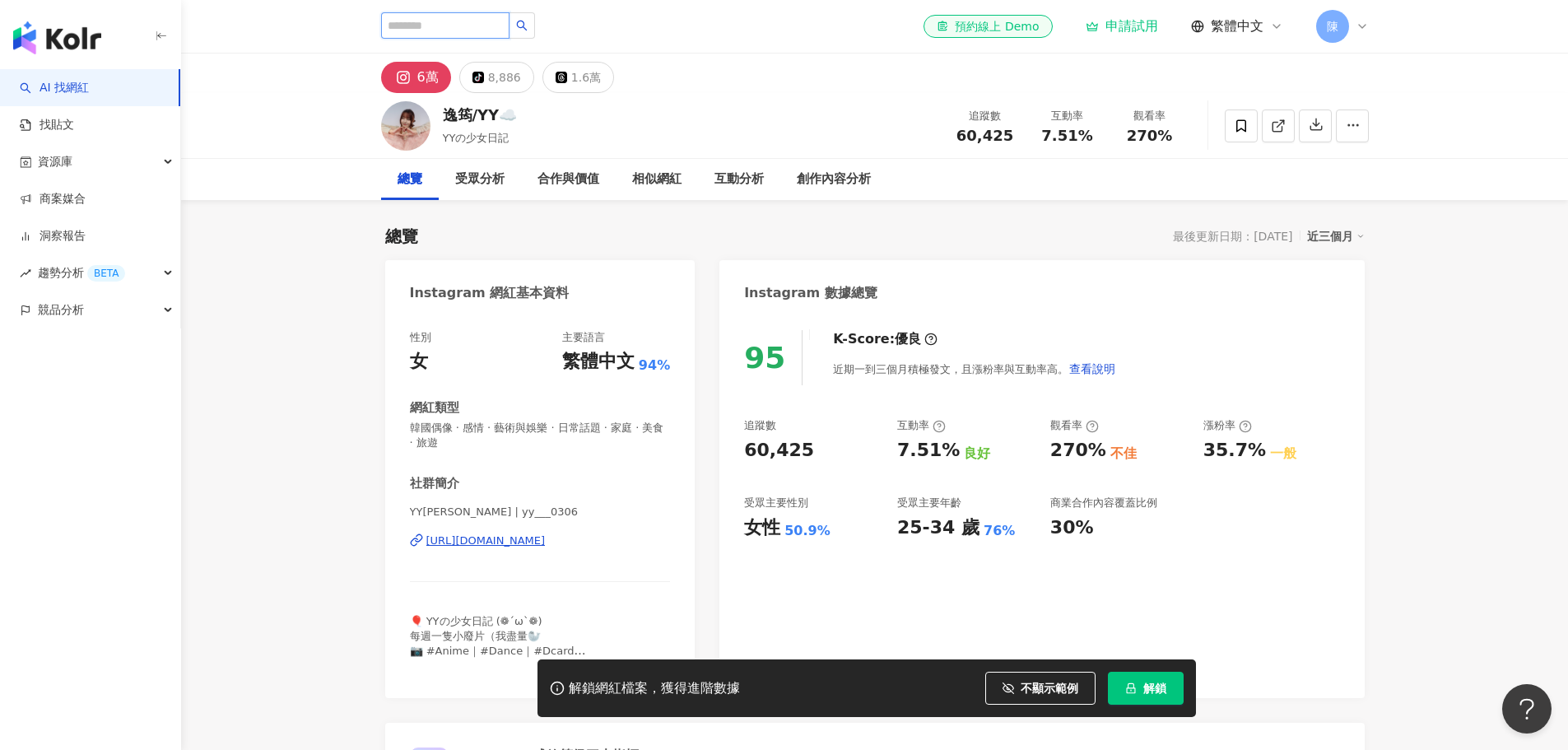
drag, startPoint x: 435, startPoint y: 31, endPoint x: 443, endPoint y: 36, distance: 9.4
click at [435, 31] on input "search" at bounding box center [445, 26] width 129 height 27
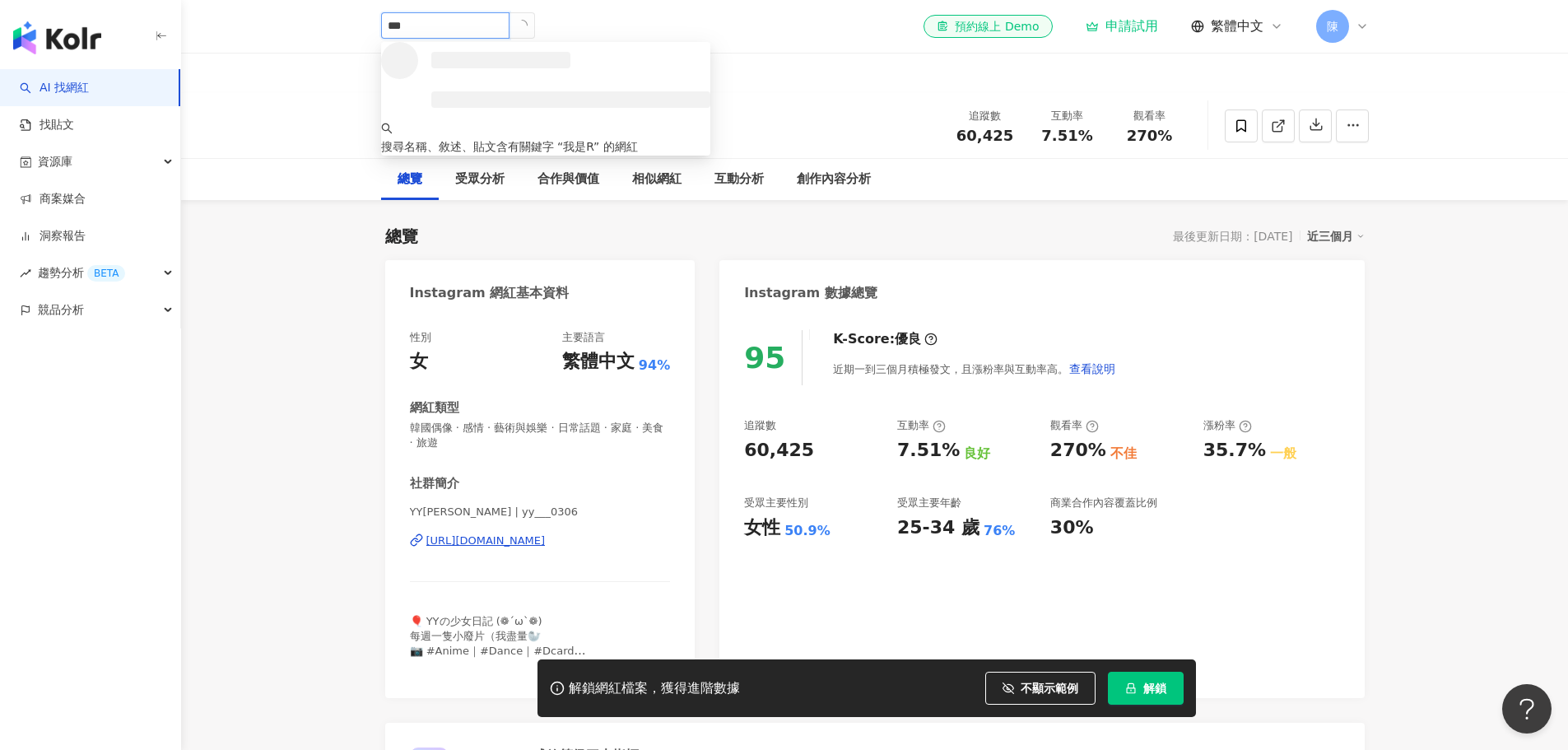
type input "****"
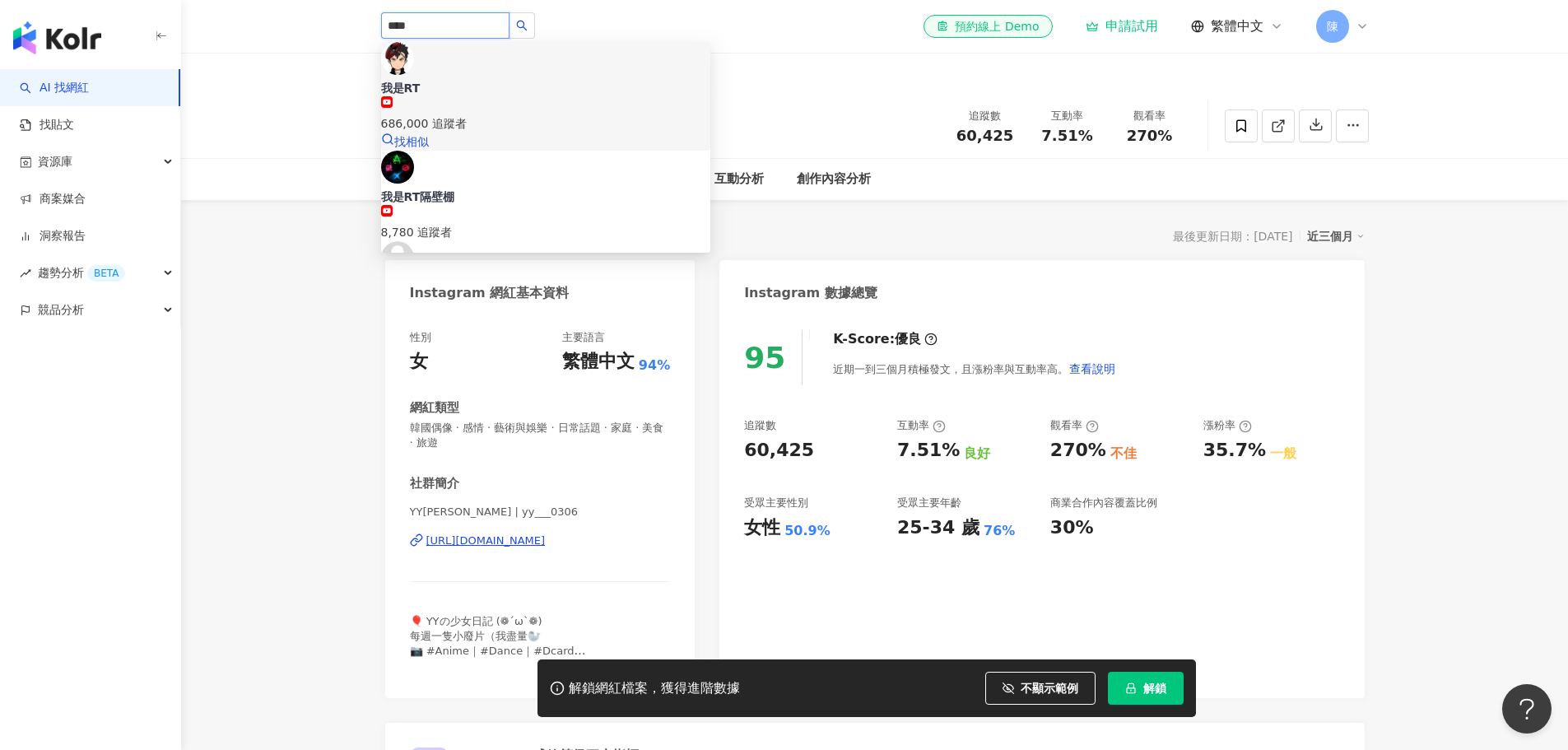
click at [491, 80] on span "我是RT" at bounding box center [545, 88] width 330 height 17
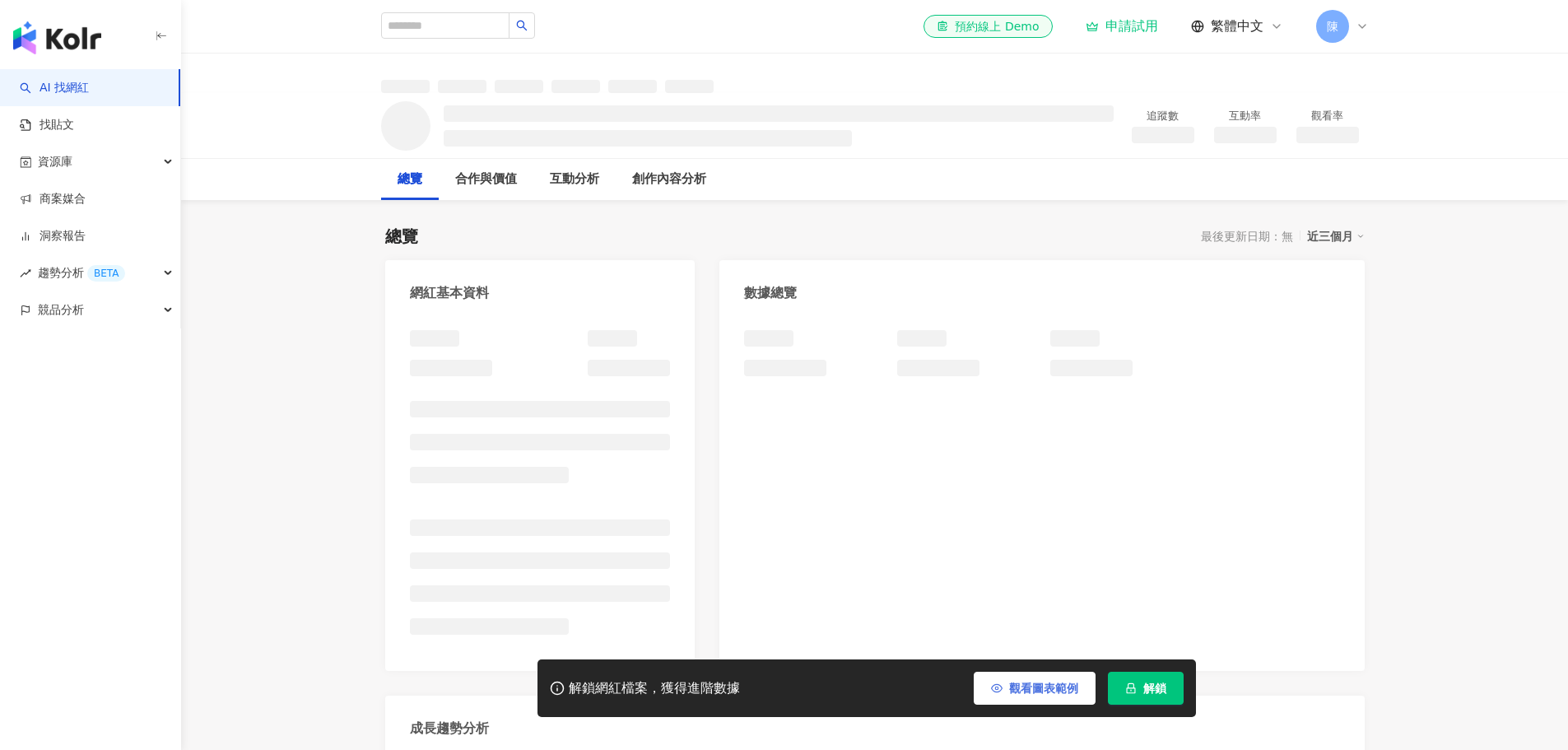
click at [1030, 689] on span "觀看圖表範例" at bounding box center [1043, 689] width 69 height 13
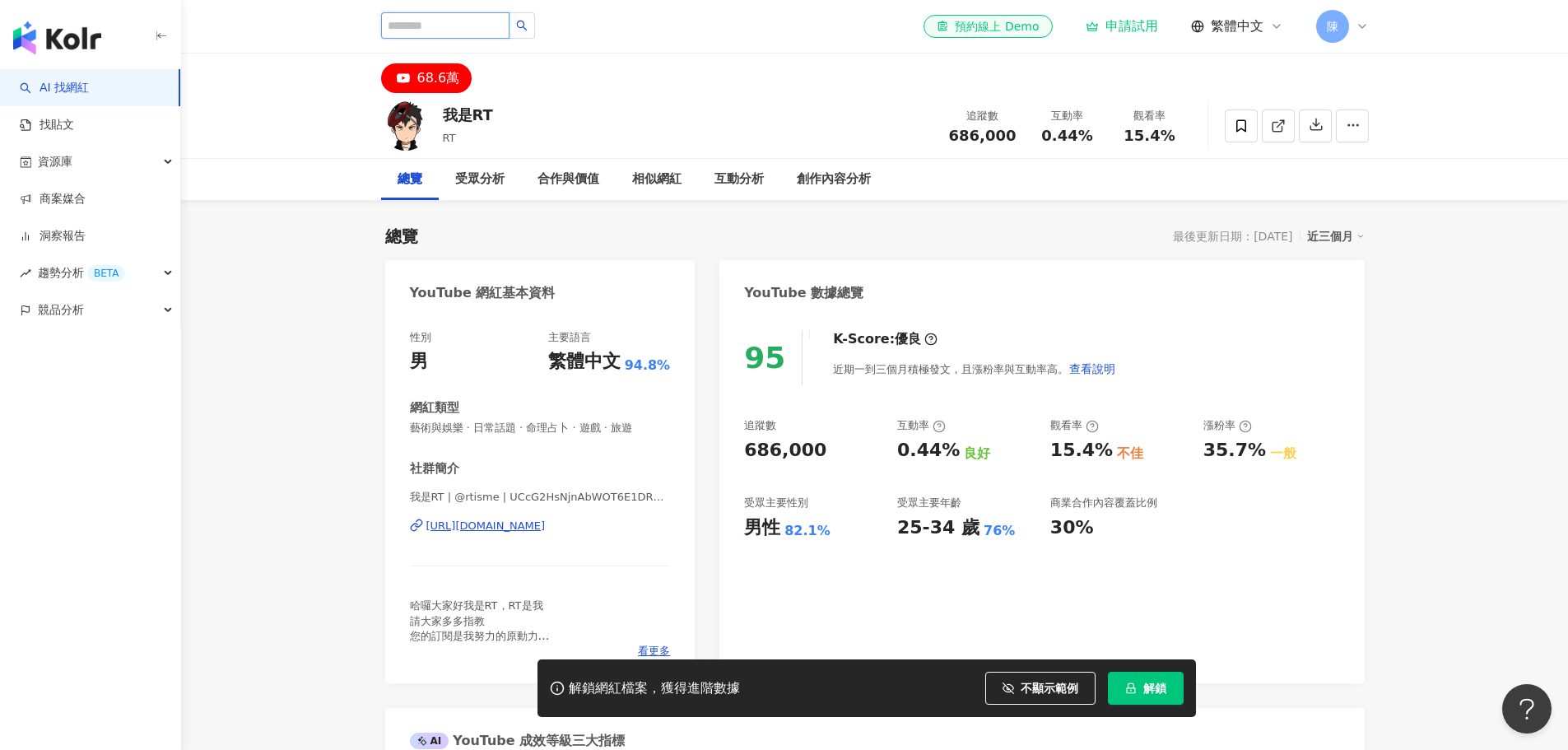
click at [413, 19] on input "search" at bounding box center [445, 26] width 129 height 27
type input "***"
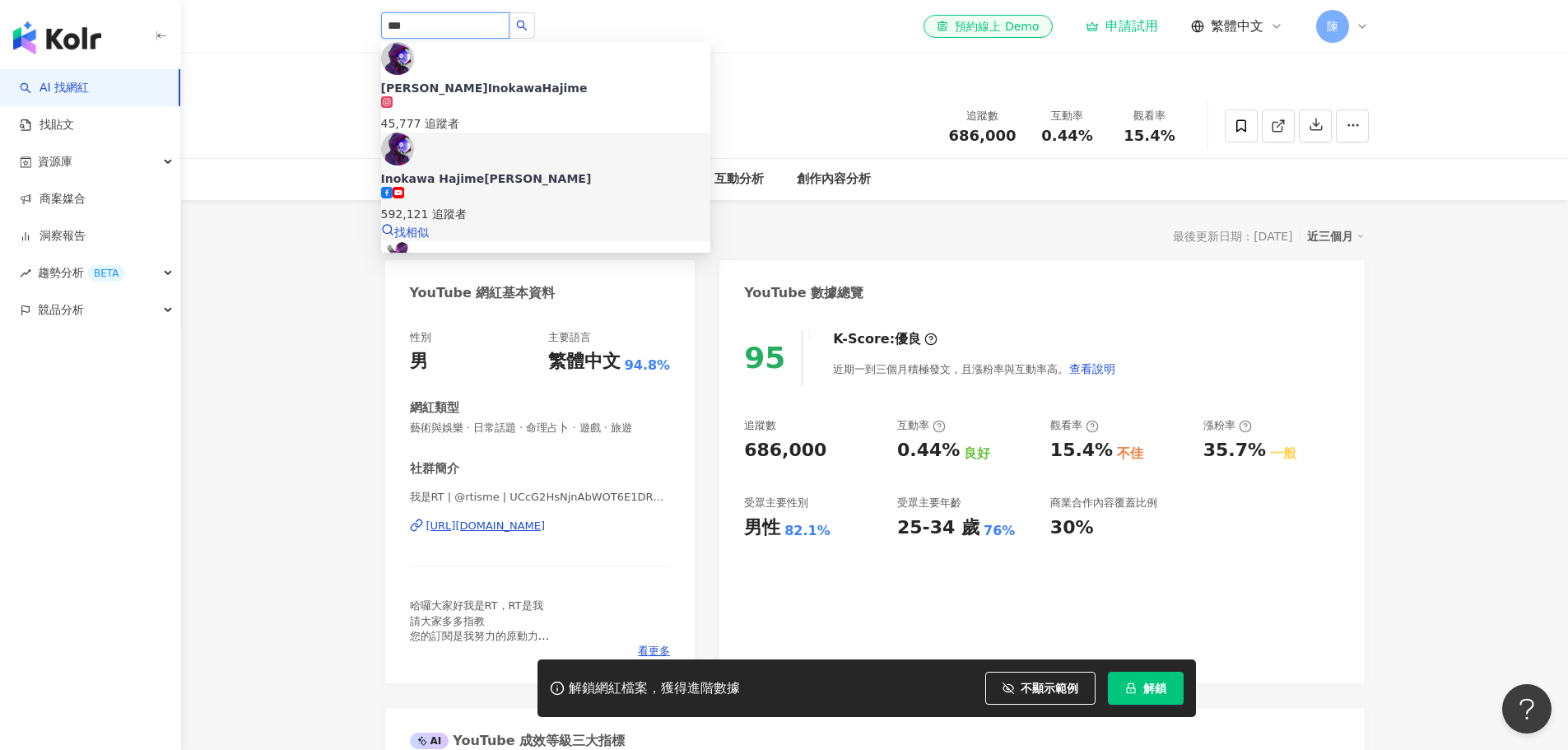
click at [521, 170] on div "[PERSON_NAME][PERSON_NAME]" at bounding box center [545, 179] width 330 height 17
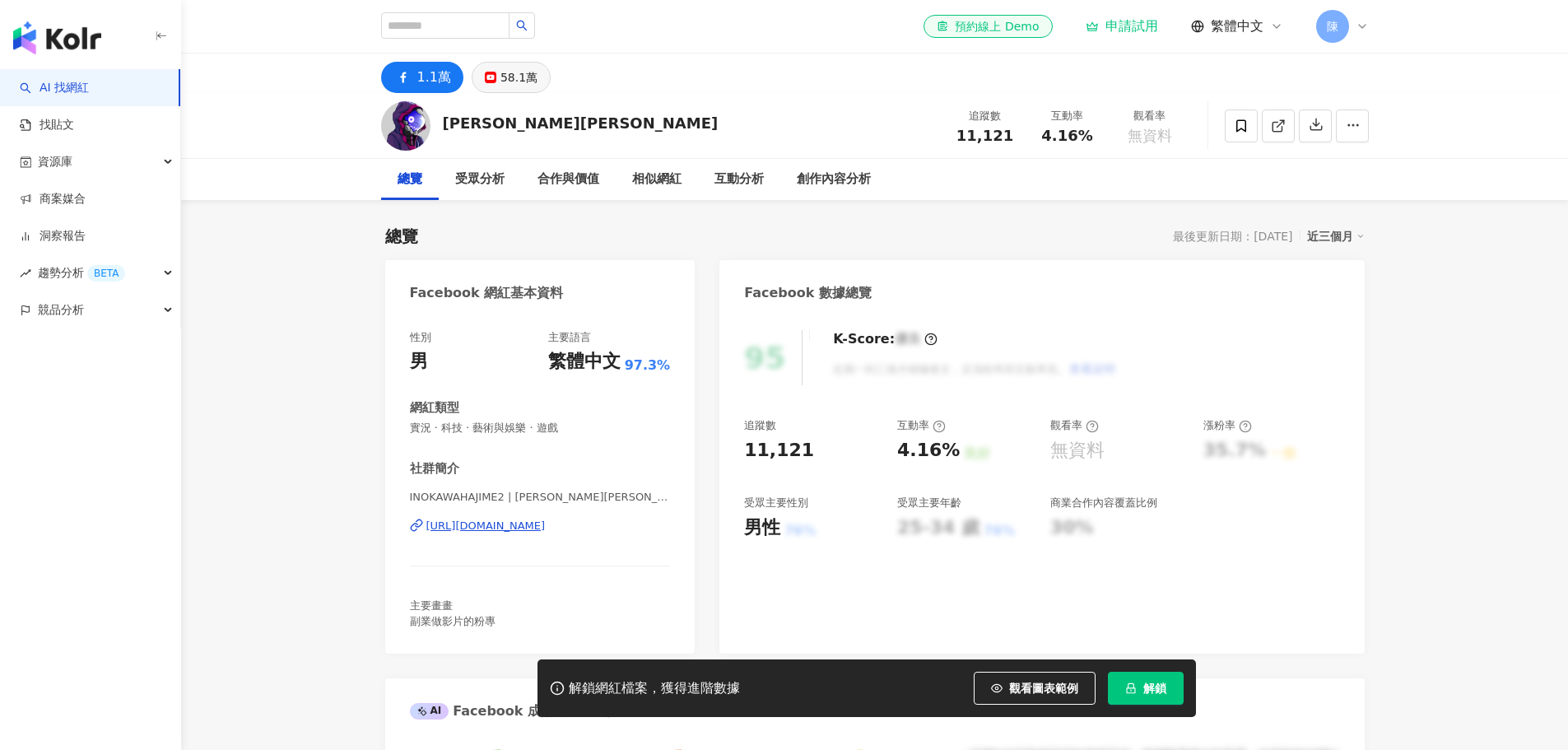
click at [511, 80] on div "58.1萬" at bounding box center [519, 77] width 37 height 23
click at [1062, 682] on span "觀看圖表範例" at bounding box center [1043, 689] width 69 height 13
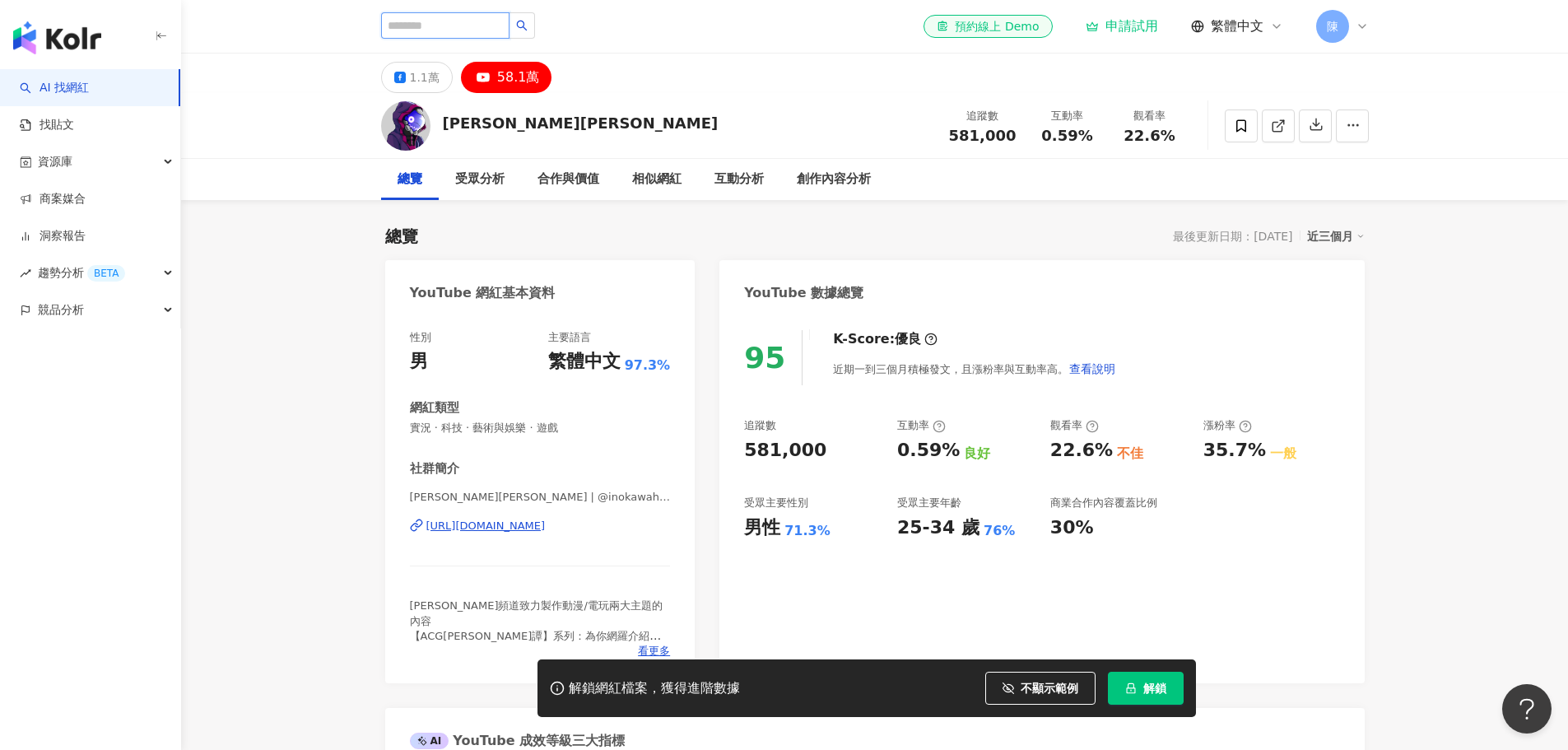
click at [455, 29] on input "search" at bounding box center [445, 26] width 129 height 27
type input "****"
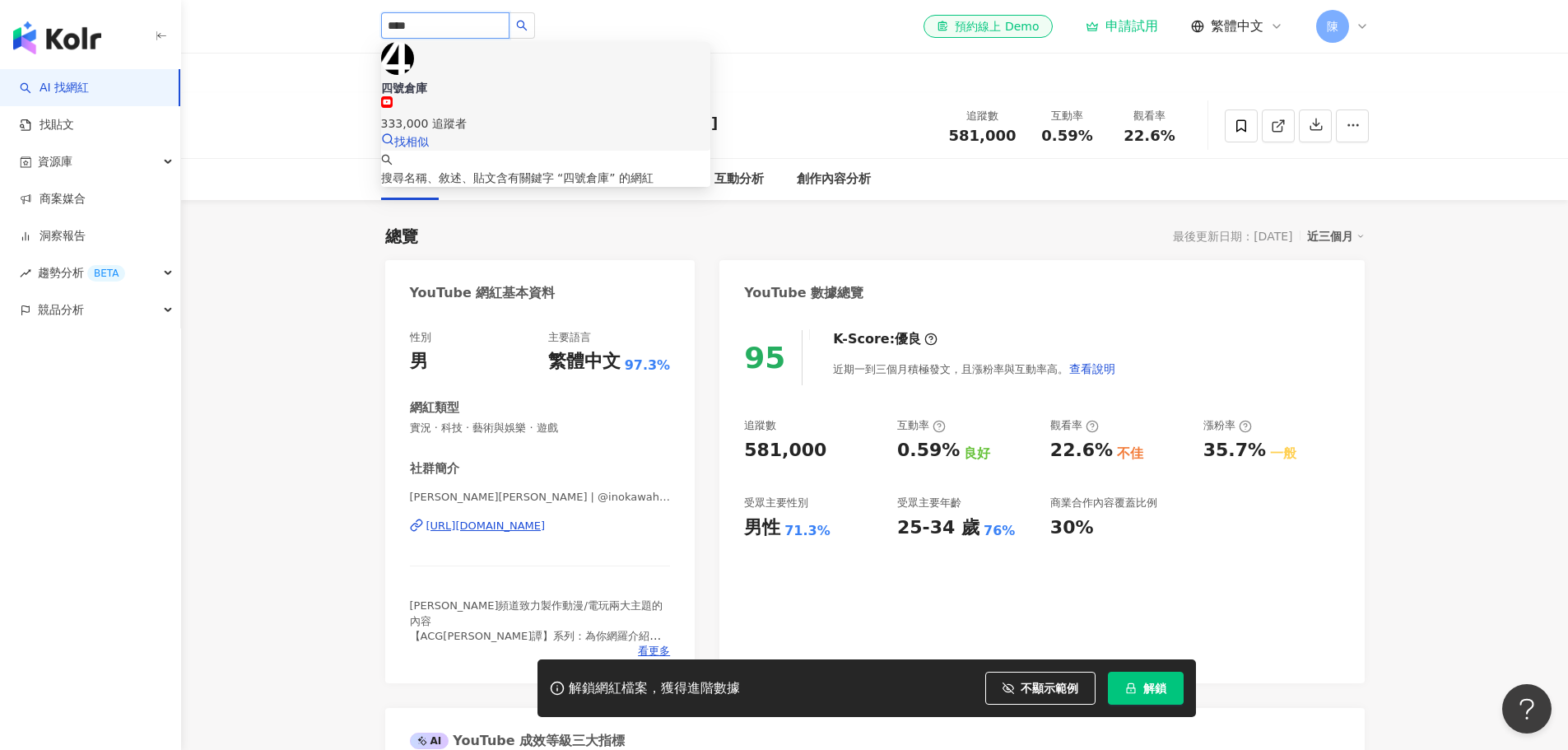
click at [529, 96] on div "333,000 追蹤者" at bounding box center [545, 115] width 330 height 37
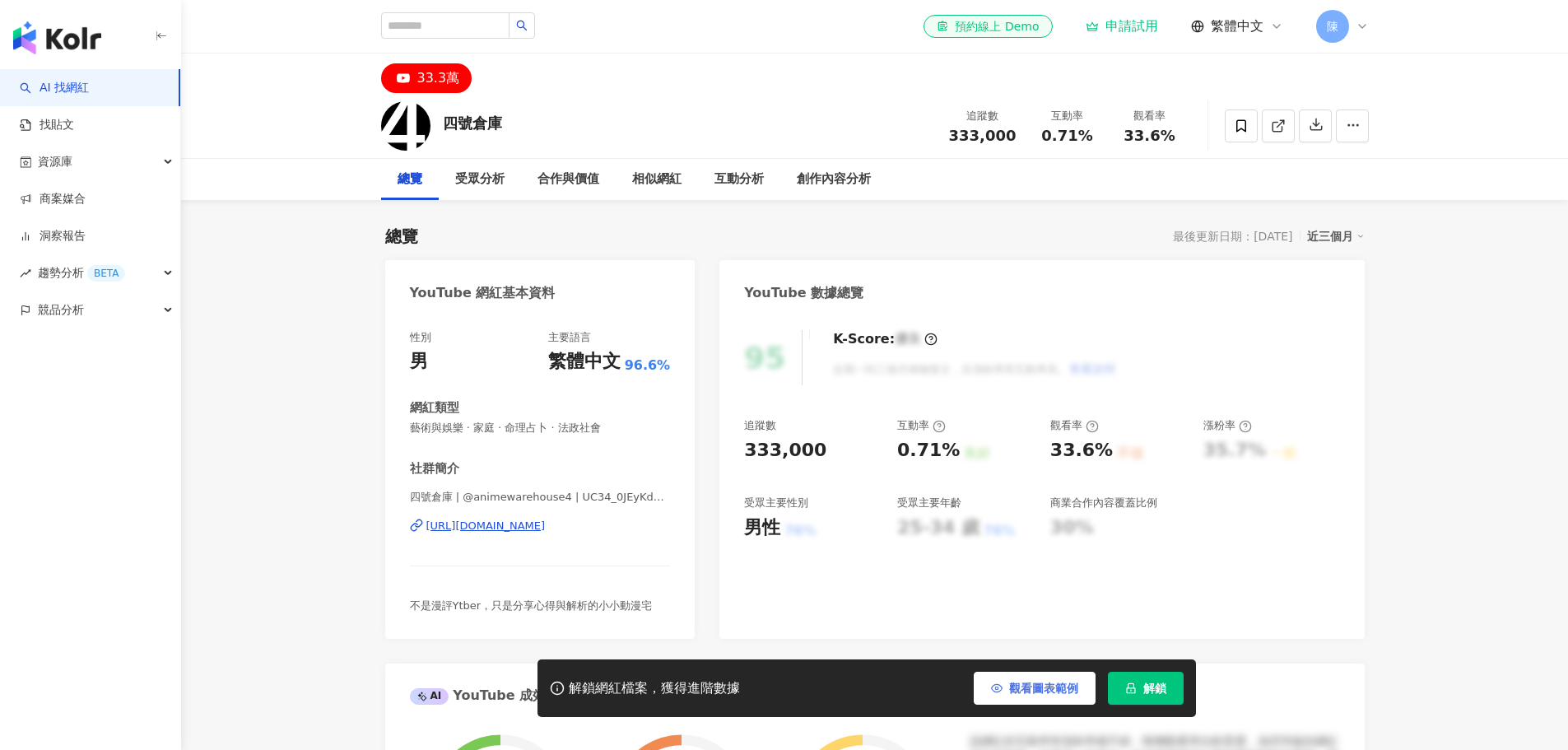
scroll to position [412, 0]
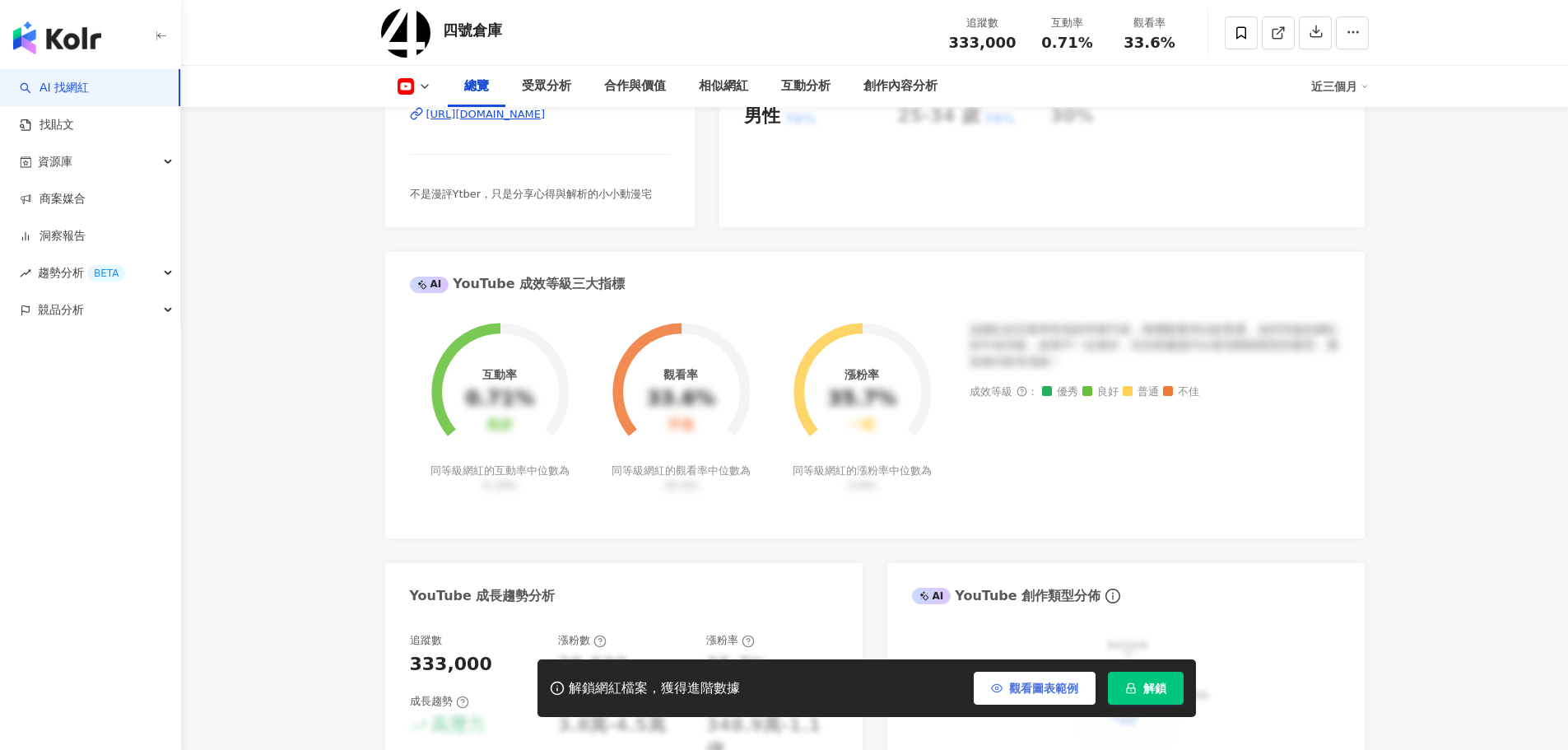
click at [1015, 692] on span "觀看圖表範例" at bounding box center [1043, 689] width 69 height 13
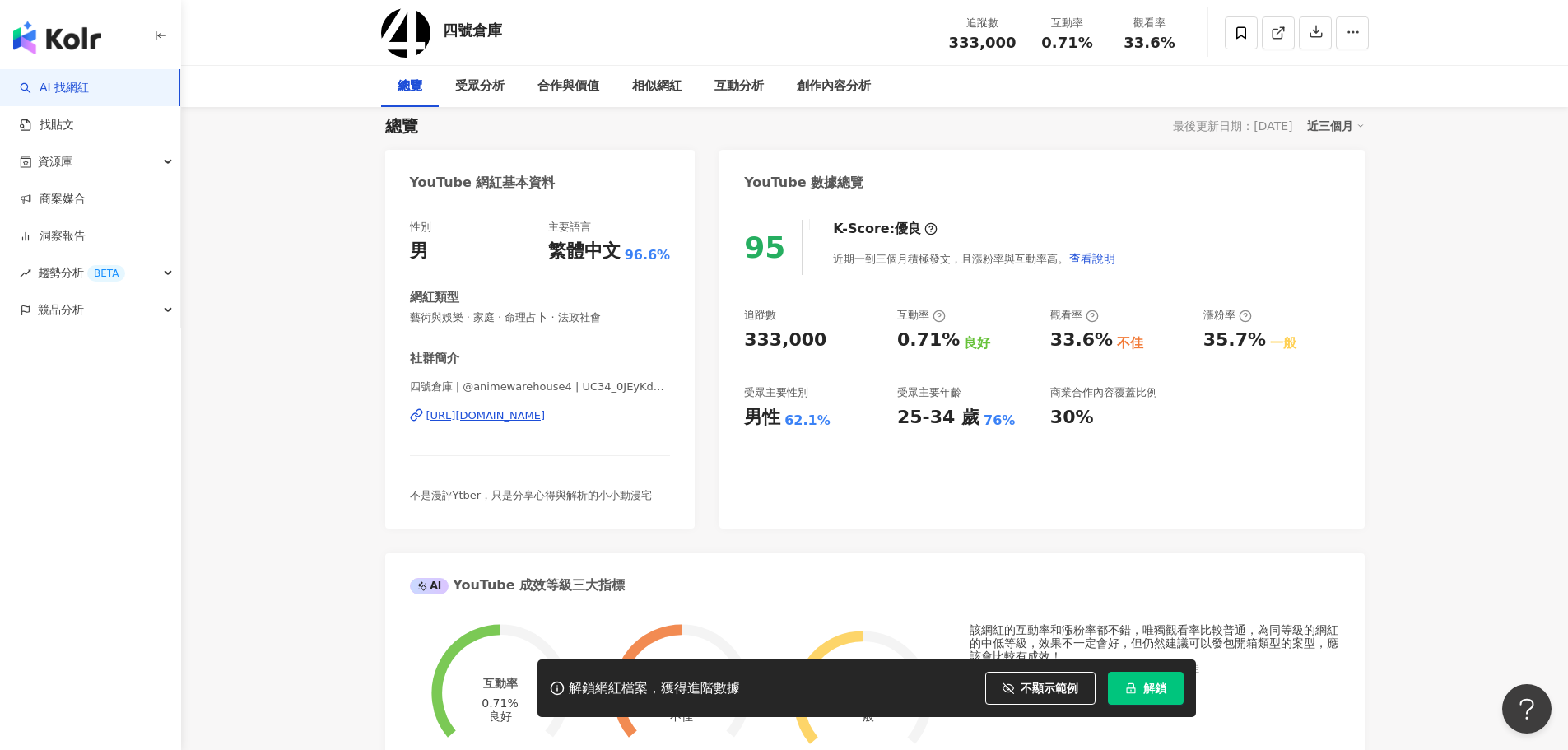
scroll to position [0, 0]
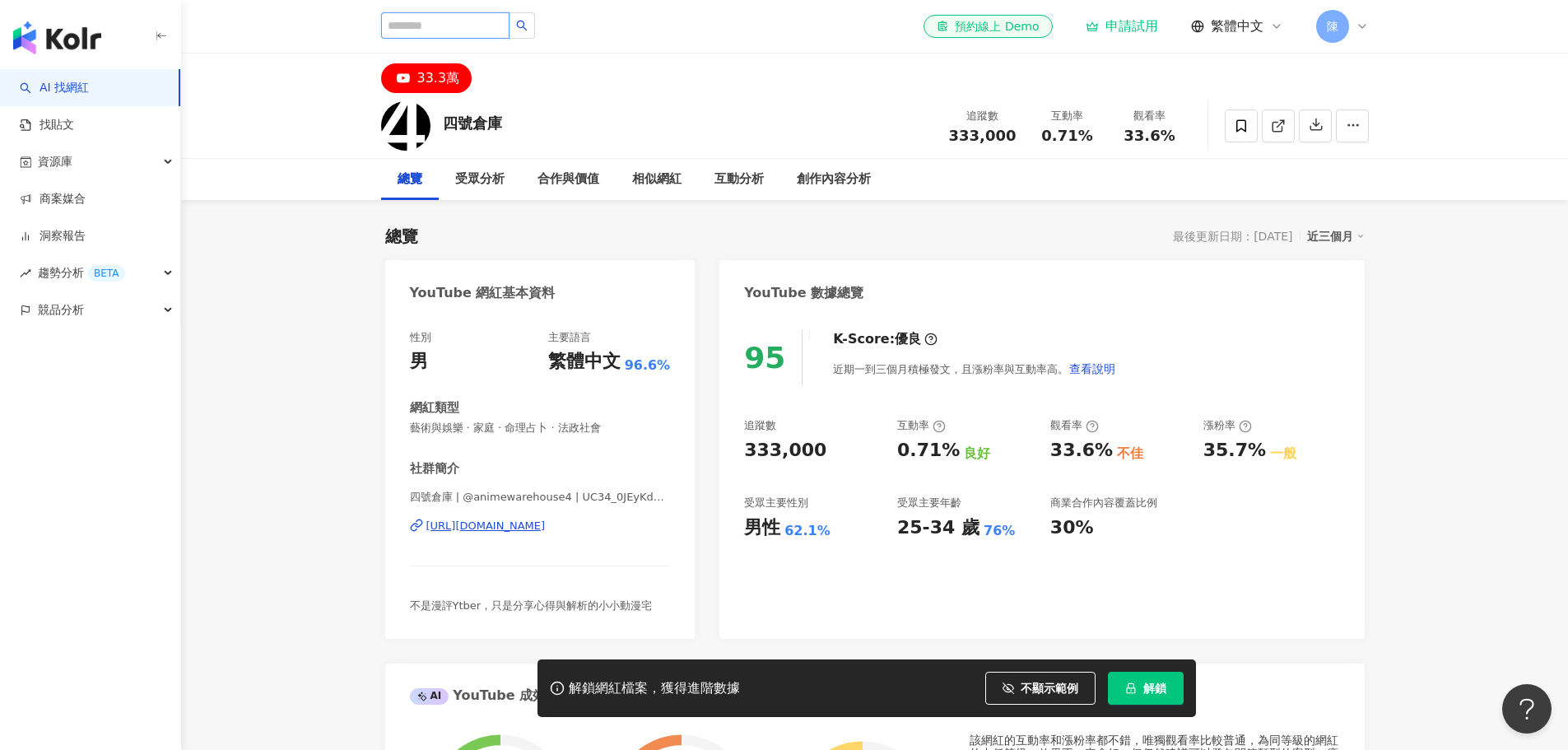
click at [510, 27] on input "search" at bounding box center [445, 26] width 129 height 27
type input "******"
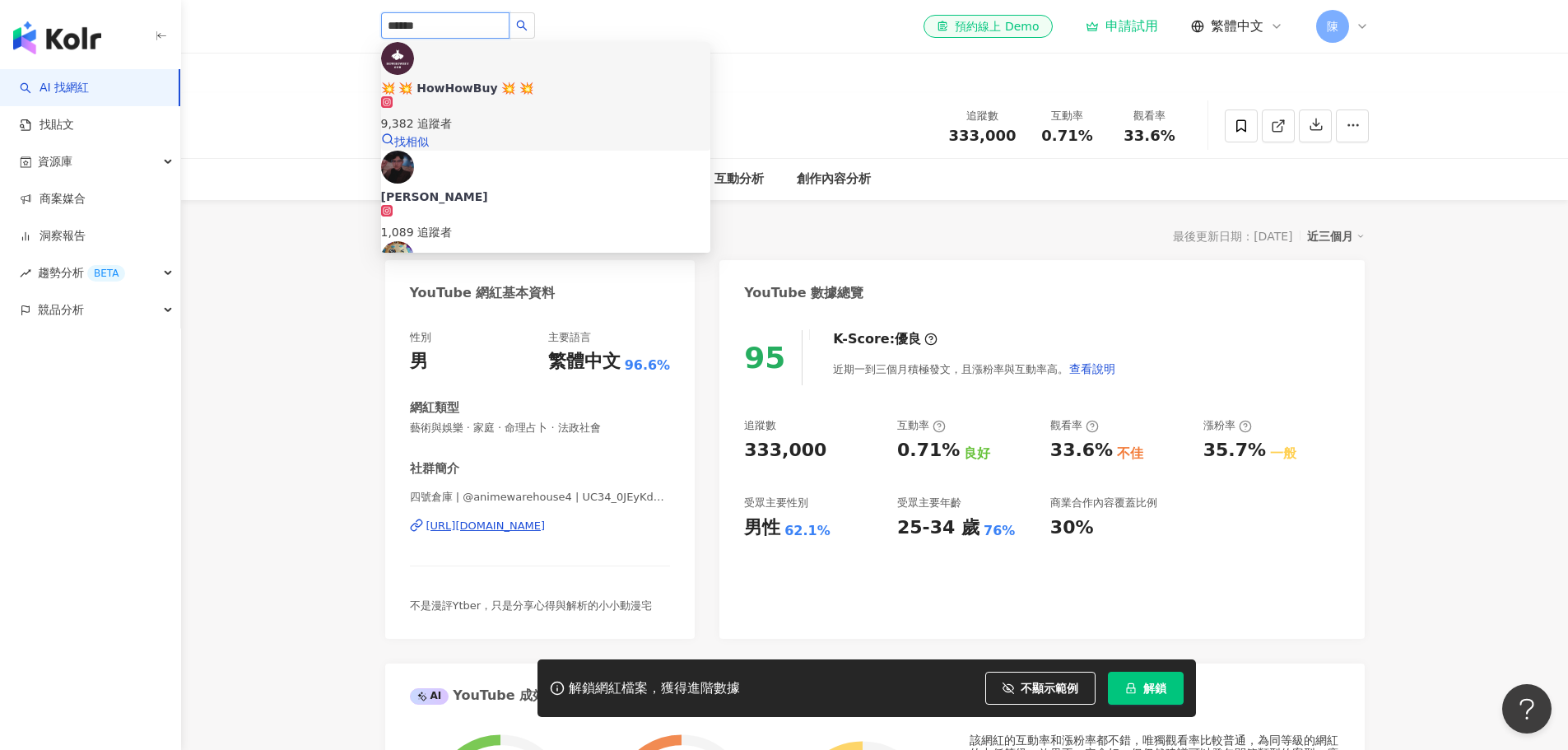
scroll to position [82, 0]
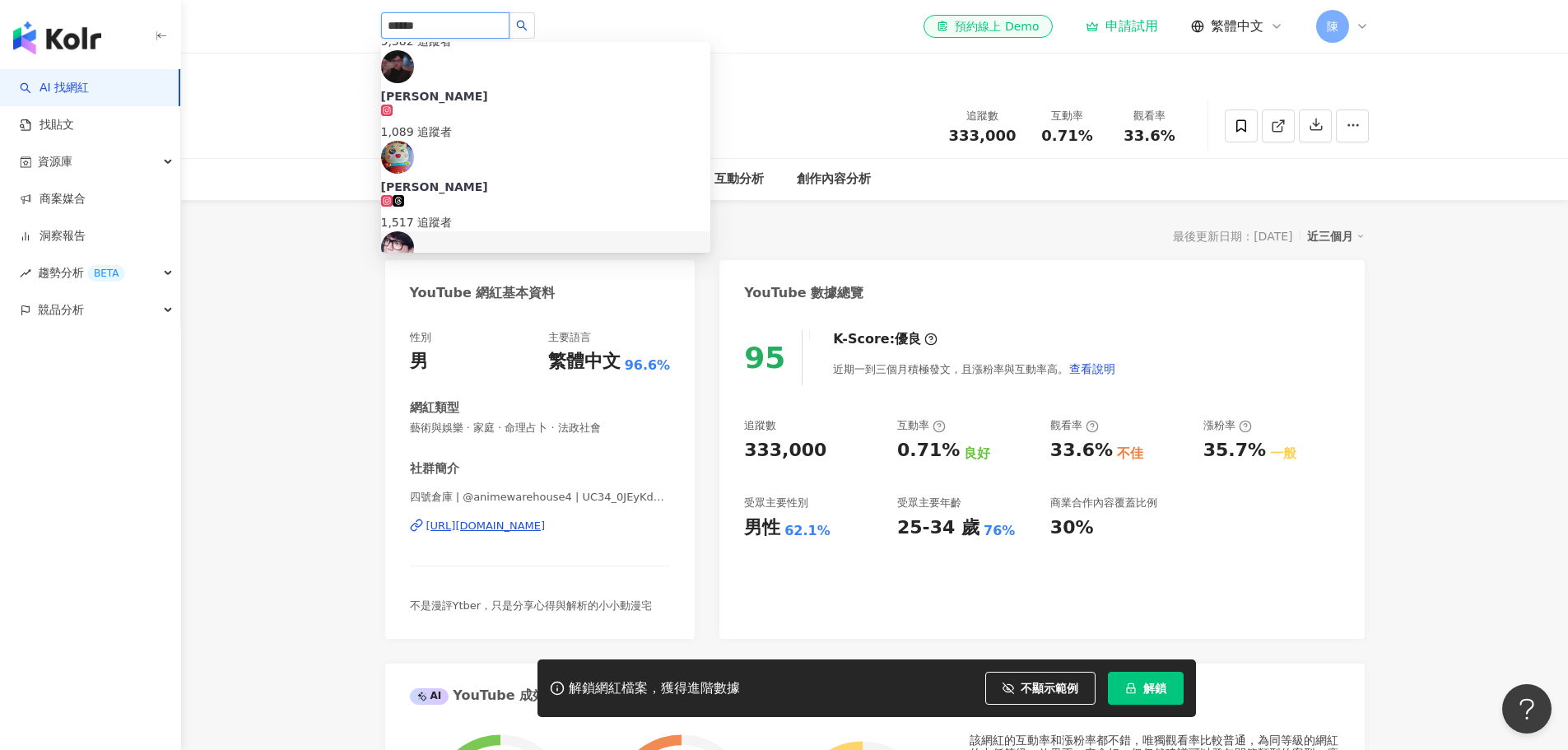
click at [540, 269] on span "Howhow" at bounding box center [545, 277] width 330 height 17
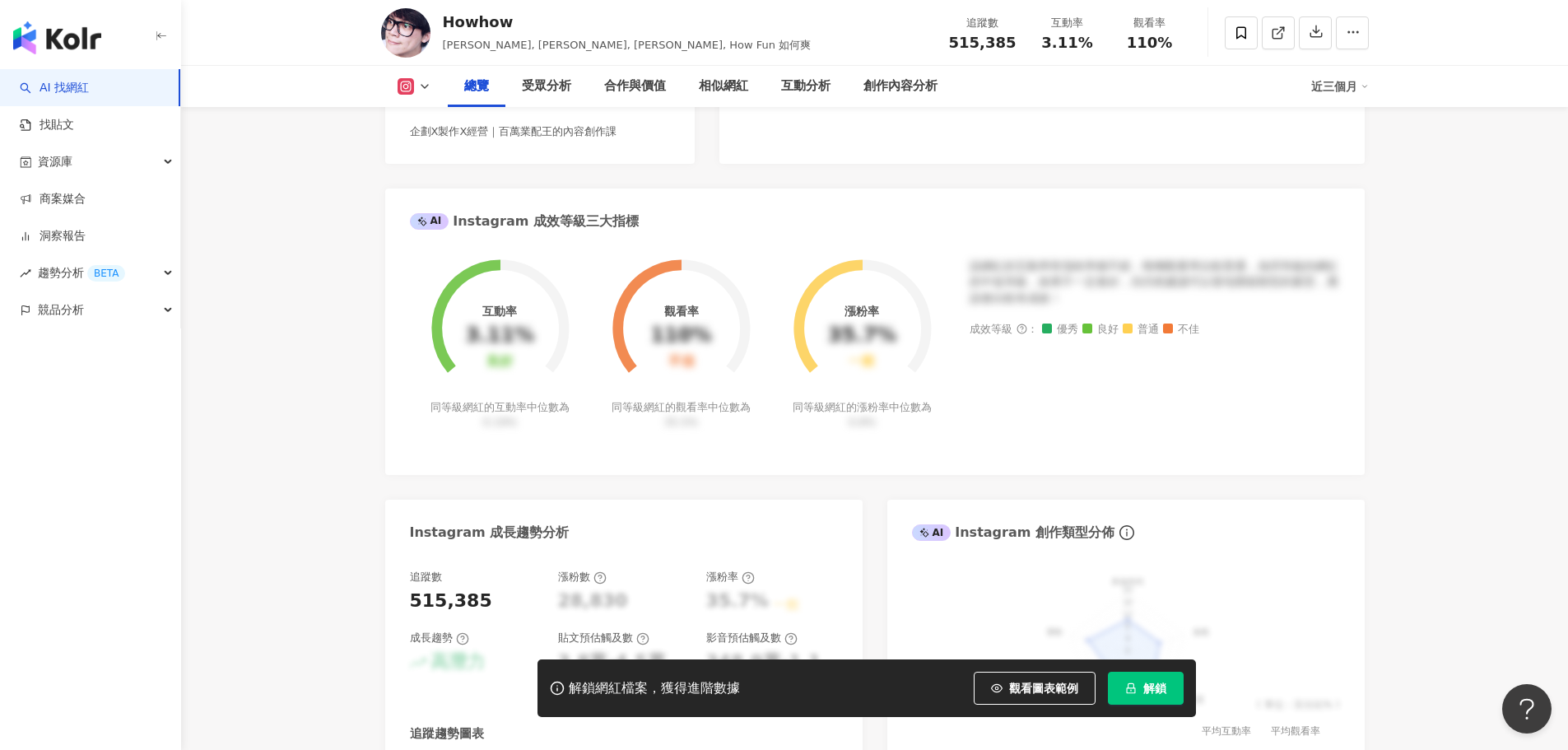
scroll to position [576, 0]
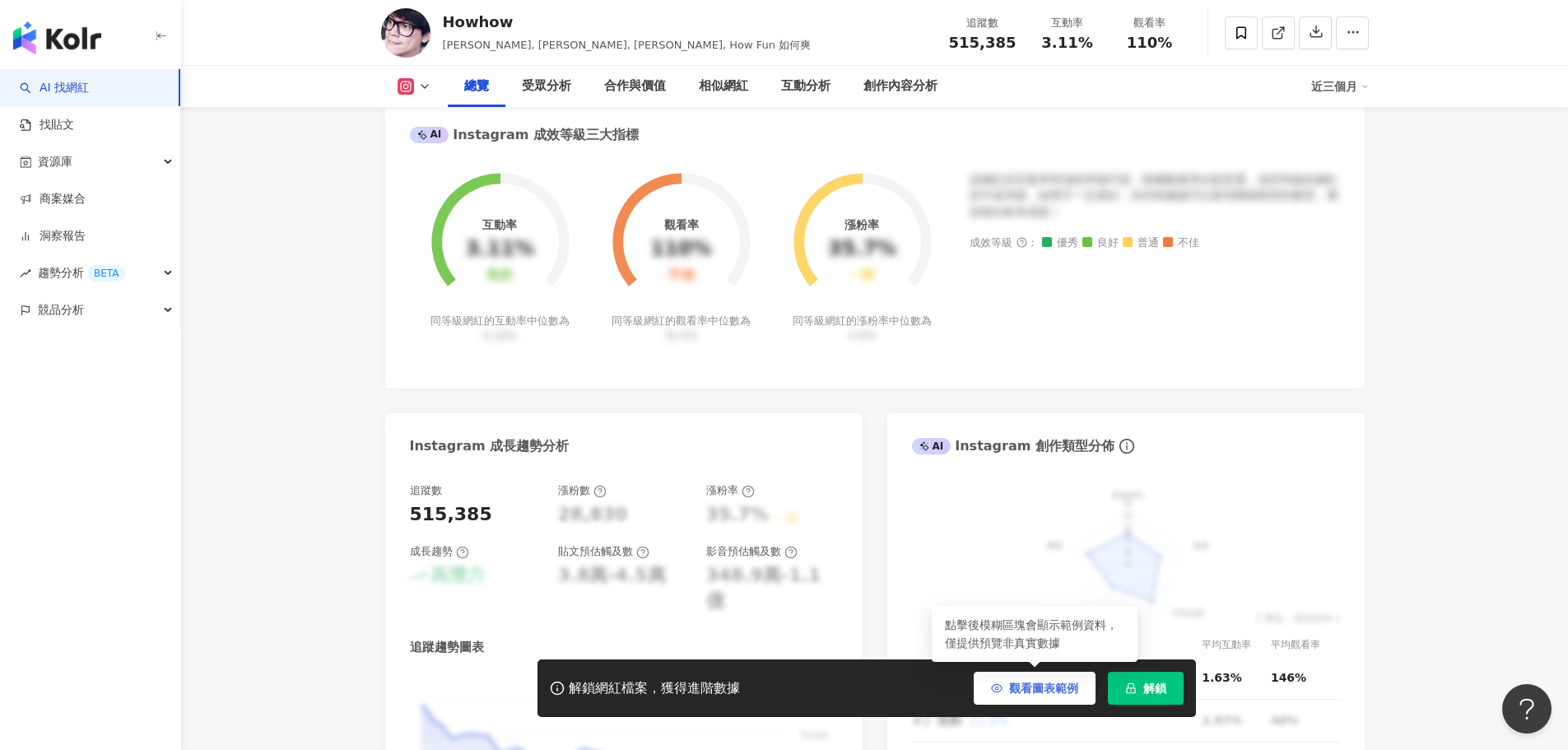
click at [1010, 689] on span "觀看圖表範例" at bounding box center [1043, 689] width 69 height 13
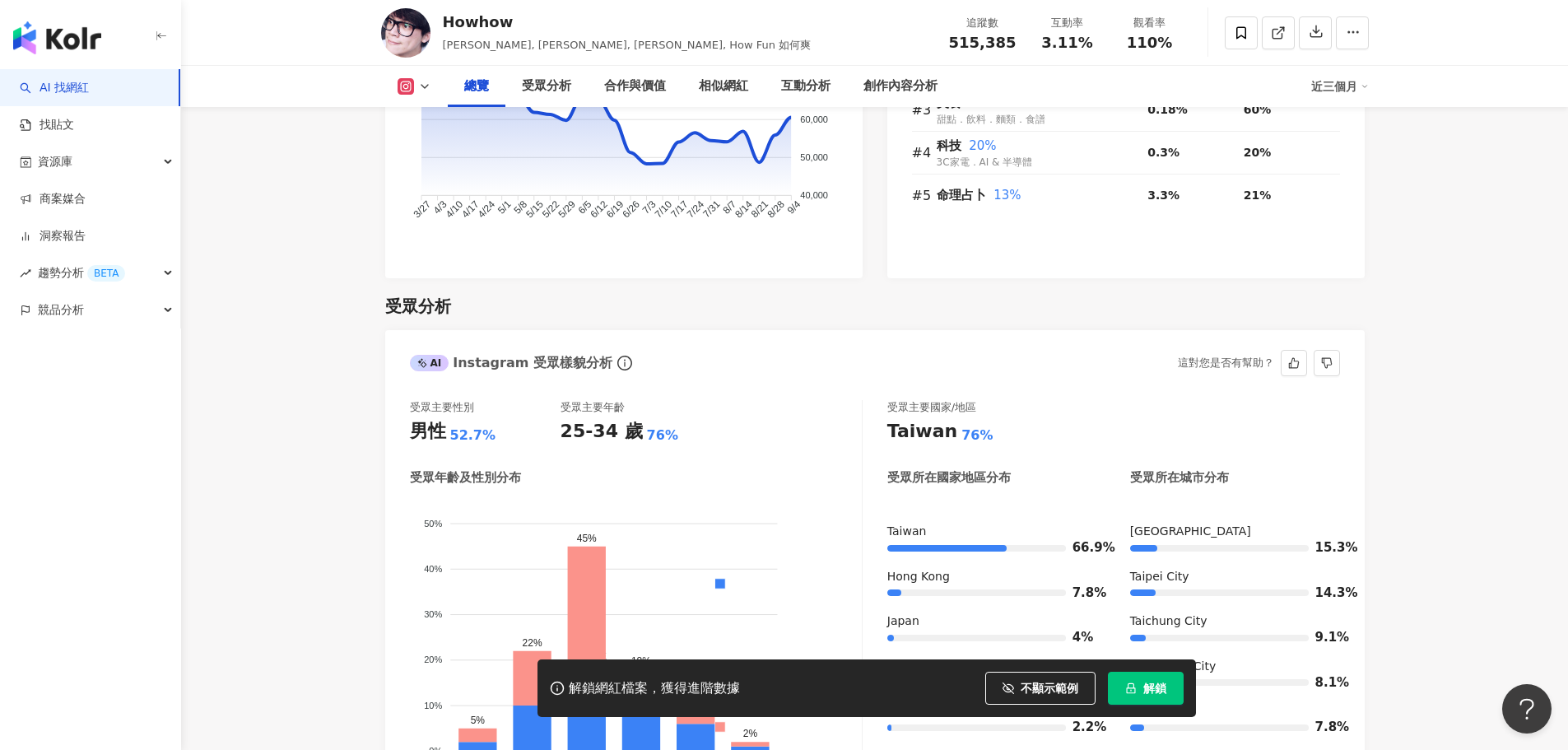
scroll to position [1235, 0]
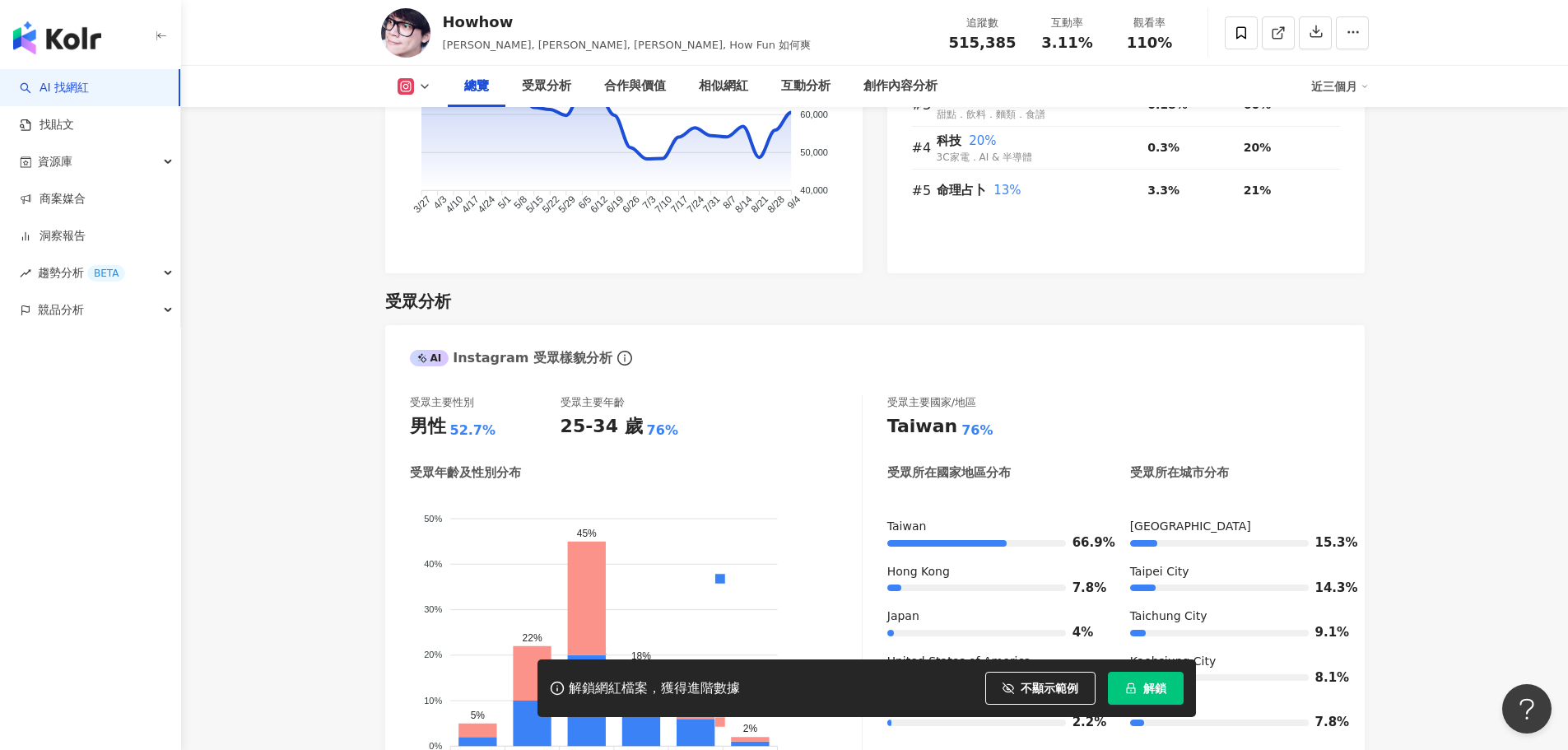
click at [422, 92] on icon at bounding box center [425, 86] width 13 height 13
click at [413, 208] on li "YouTube" at bounding box center [440, 193] width 119 height 38
click at [422, 85] on polyline at bounding box center [425, 86] width 7 height 3
click at [436, 187] on button "YouTube" at bounding box center [440, 193] width 99 height 23
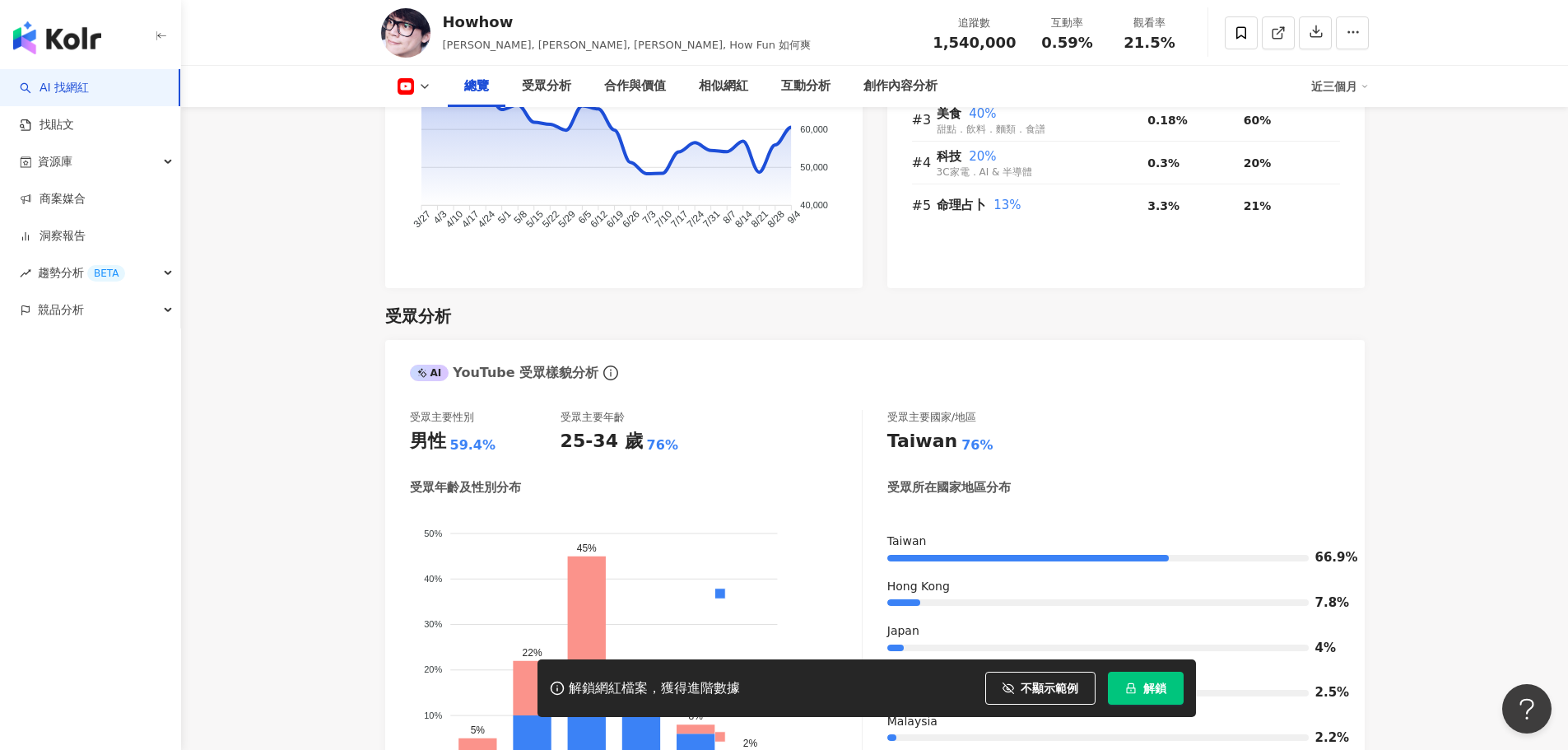
scroll to position [1250, 0]
